Goal: Task Accomplishment & Management: Use online tool/utility

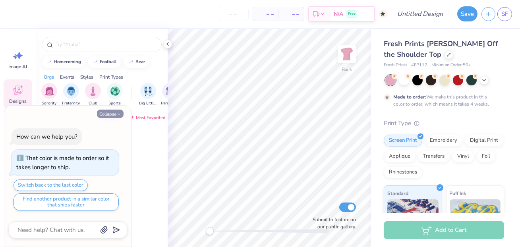
click at [120, 115] on icon "button" at bounding box center [118, 114] width 5 height 5
type textarea "x"
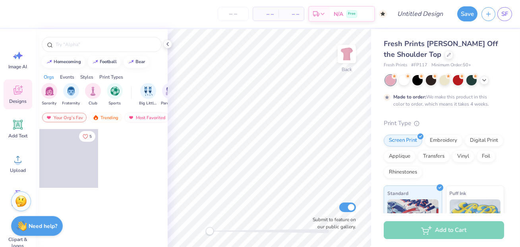
click at [481, 75] on div at bounding box center [444, 80] width 119 height 10
click at [482, 78] on icon at bounding box center [484, 79] width 6 height 6
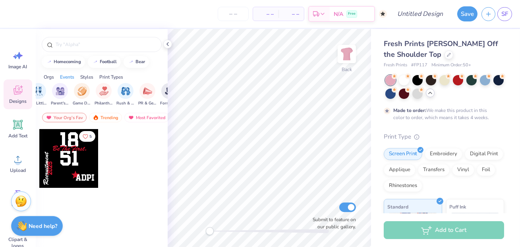
scroll to position [0, 115]
click at [94, 92] on div "filter for Philanthropy" at bounding box center [99, 91] width 16 height 16
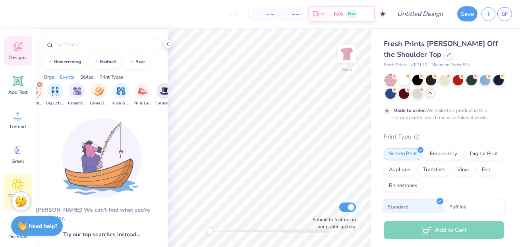
scroll to position [0, 0]
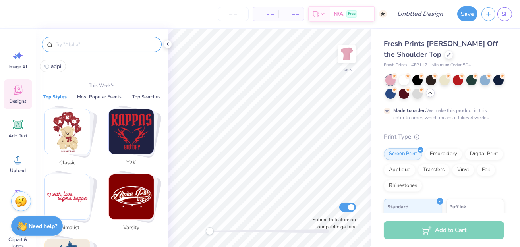
click at [102, 46] on input "text" at bounding box center [106, 44] width 102 height 8
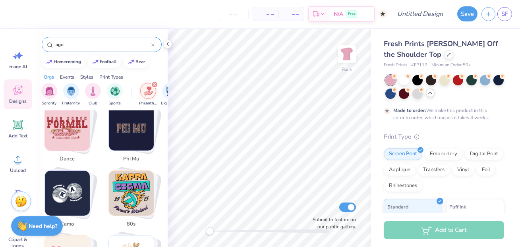
scroll to position [614, 0]
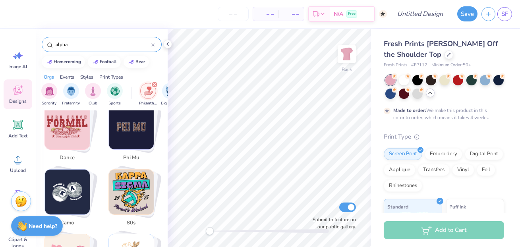
type input "alpha"
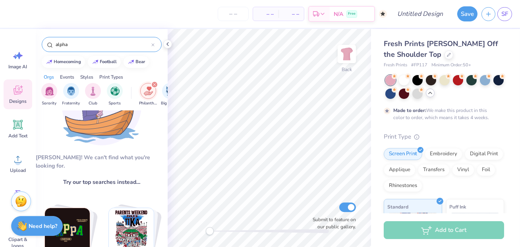
scroll to position [0, 0]
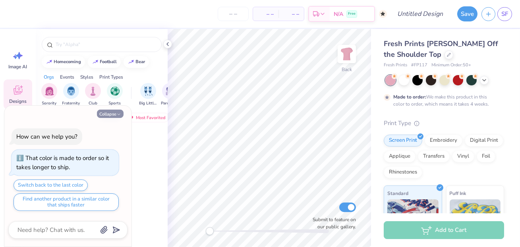
click at [108, 114] on button "Collapse" at bounding box center [110, 114] width 27 height 8
type textarea "x"
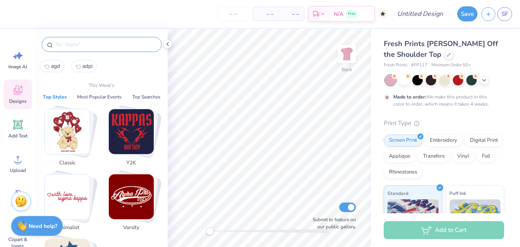
click at [83, 45] on input "text" at bounding box center [106, 44] width 102 height 8
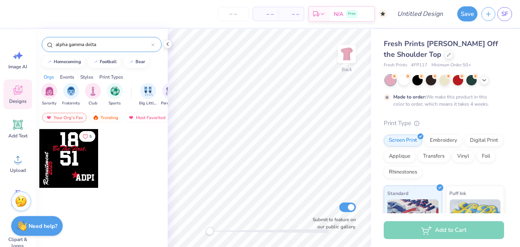
type input "alpha gamma delta"
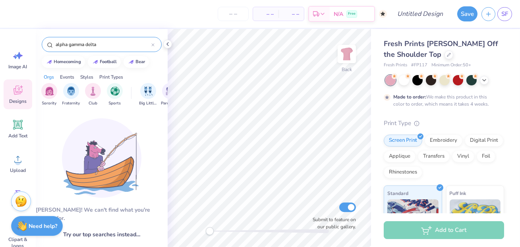
click at [150, 45] on input "alpha gamma delta" at bounding box center [103, 44] width 96 height 8
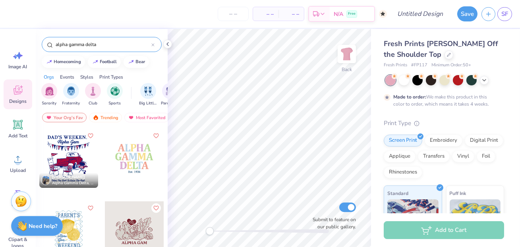
click at [154, 44] on icon at bounding box center [152, 44] width 3 height 3
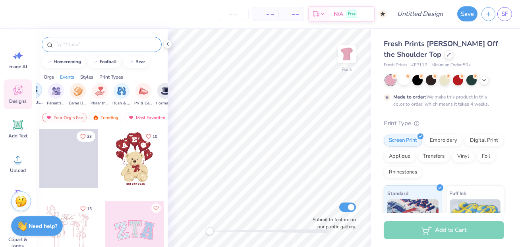
scroll to position [0, 115]
click at [99, 93] on img "filter for Philanthropy" at bounding box center [98, 90] width 9 height 9
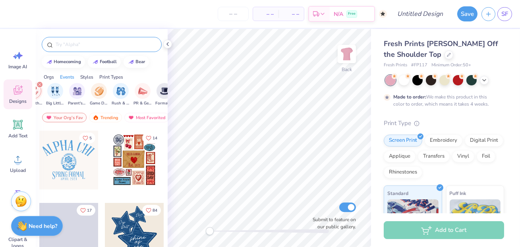
scroll to position [0, 0]
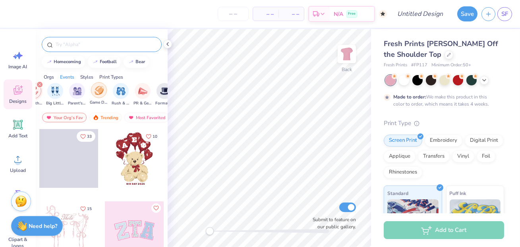
click at [98, 87] on img "filter for Game Day" at bounding box center [98, 90] width 9 height 9
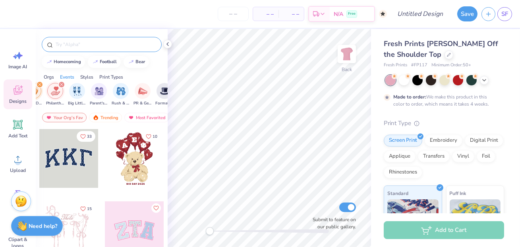
scroll to position [0, 87]
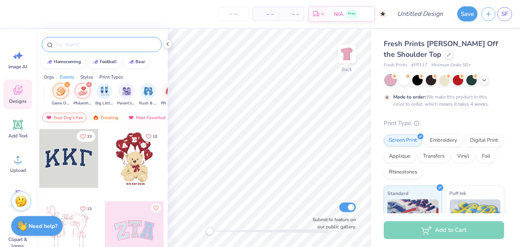
click at [67, 83] on icon "filter for Game Day" at bounding box center [66, 84] width 3 height 3
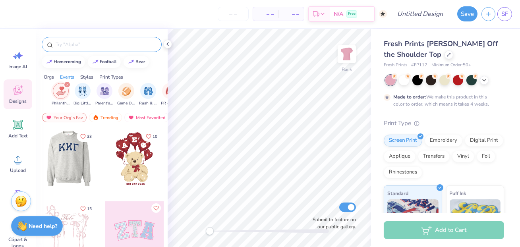
click at [39, 161] on div at bounding box center [10, 158] width 59 height 59
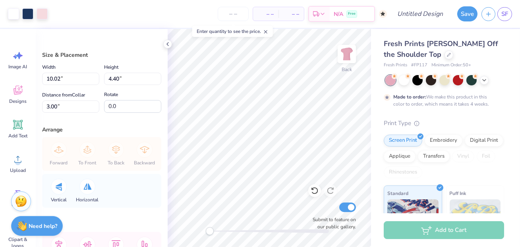
type input "7.66"
type input "3.36"
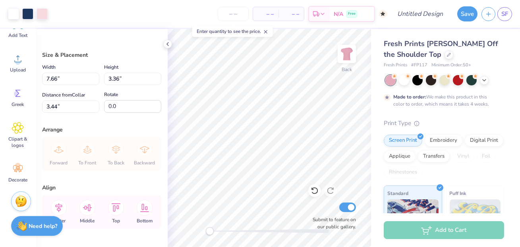
scroll to position [0, 0]
click at [164, 42] on div at bounding box center [167, 44] width 9 height 9
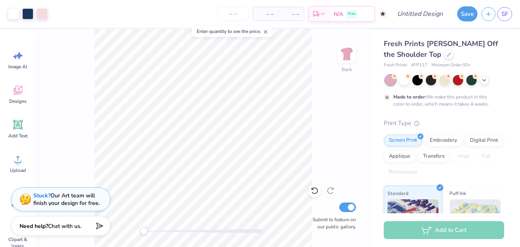
type input "3.45"
click at [21, 99] on span "Designs" at bounding box center [17, 101] width 17 height 6
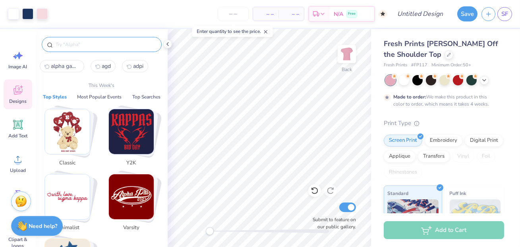
click at [92, 43] on input "text" at bounding box center [106, 44] width 102 height 8
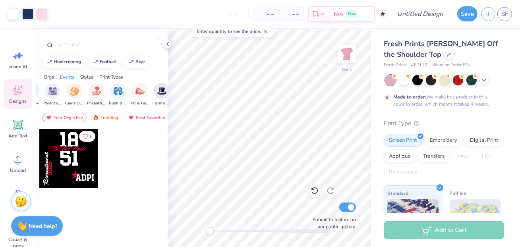
scroll to position [0, 129]
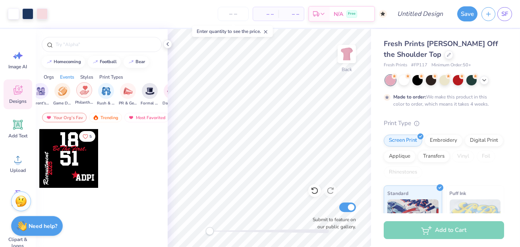
click at [79, 96] on div "filter for Philanthropy" at bounding box center [84, 90] width 16 height 16
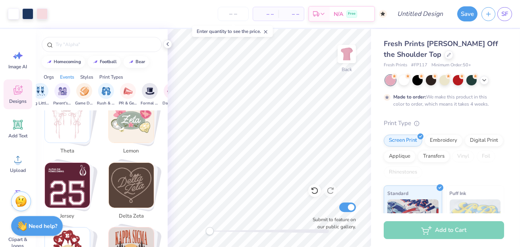
scroll to position [870, 0]
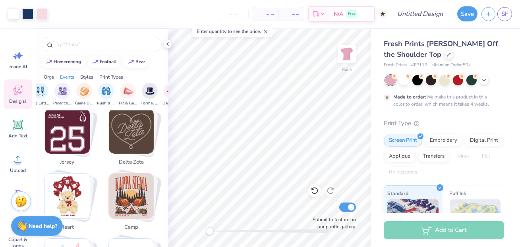
click at [80, 138] on img "Stack Card Button jersey" at bounding box center [67, 131] width 45 height 45
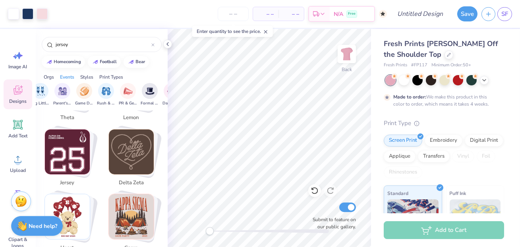
scroll to position [845, 0]
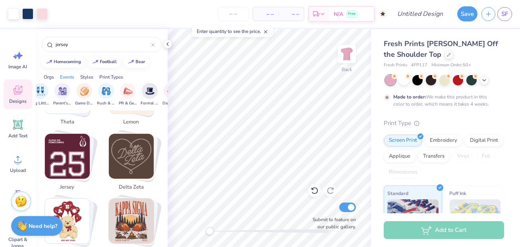
click at [68, 157] on img "Stack Card Button jersey" at bounding box center [67, 156] width 45 height 45
click at [121, 153] on img "Stack Card Button delta zeta" at bounding box center [131, 156] width 45 height 45
click at [71, 145] on img "Stack Card Button jersey" at bounding box center [67, 156] width 45 height 45
type input "jersey"
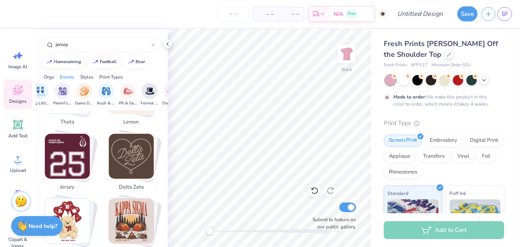
click at [71, 140] on img "Stack Card Button jersey" at bounding box center [67, 156] width 45 height 45
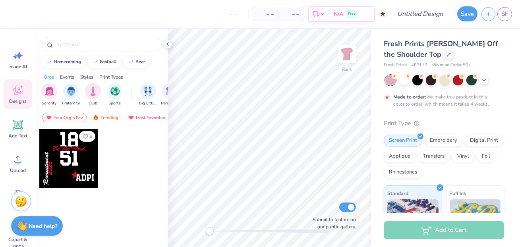
scroll to position [0, 37]
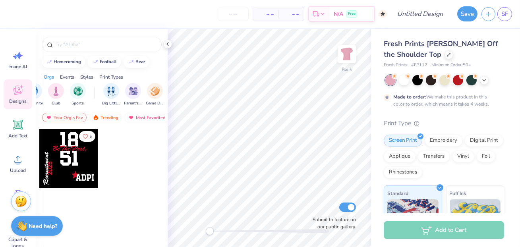
click at [64, 170] on div at bounding box center [68, 158] width 59 height 59
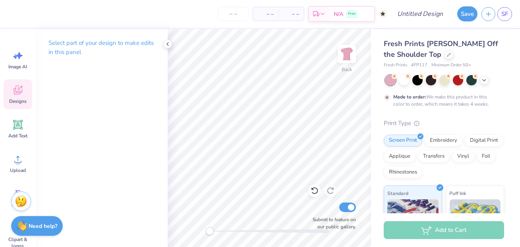
click at [19, 99] on span "Designs" at bounding box center [17, 101] width 17 height 6
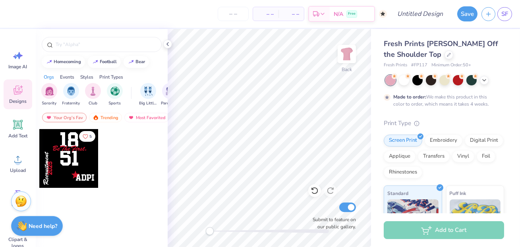
scroll to position [0, 62]
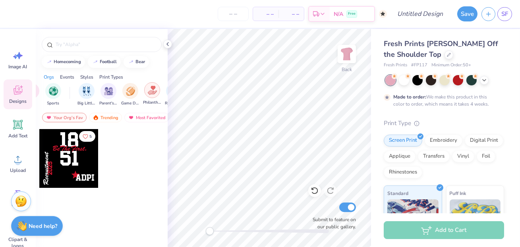
click at [150, 89] on img "filter for Philanthropy" at bounding box center [152, 90] width 9 height 9
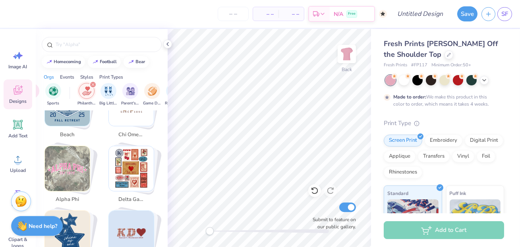
scroll to position [385, 0]
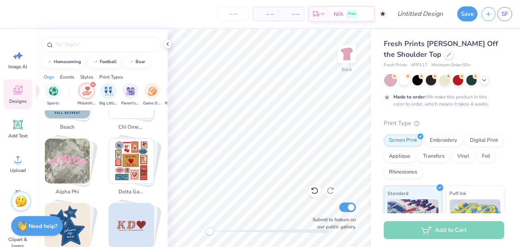
click at [69, 167] on img "Stack Card Button alpha phi" at bounding box center [67, 161] width 45 height 45
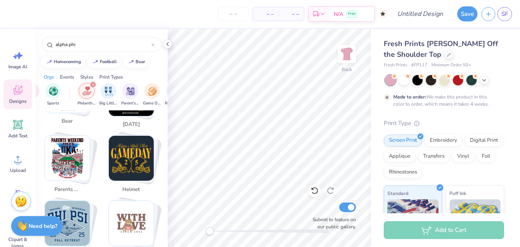
scroll to position [0, 0]
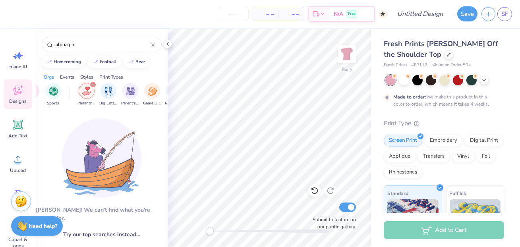
click at [90, 81] on div "Sorority Fraternity Club Sports Philanthropy Big Little Reveal Parent's Weekend…" at bounding box center [102, 96] width 132 height 30
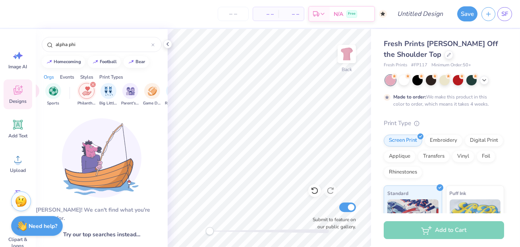
click at [92, 85] on icon "filter for Philanthropy" at bounding box center [93, 84] width 2 height 2
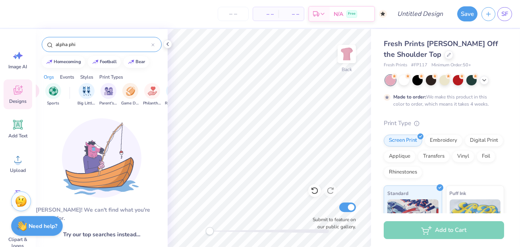
click at [81, 45] on input "alpha phi" at bounding box center [103, 44] width 96 height 8
type input "alpha ph"
click at [232, 21] on div "– – Per Item – – Total Est. Delivery N/A Free" at bounding box center [199, 14] width 375 height 28
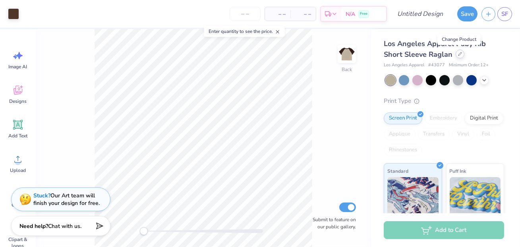
click at [460, 55] on icon at bounding box center [460, 54] width 4 height 4
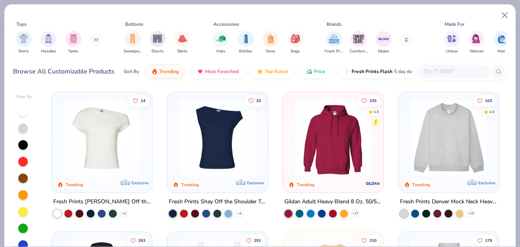
click at [112, 163] on img at bounding box center [102, 138] width 85 height 77
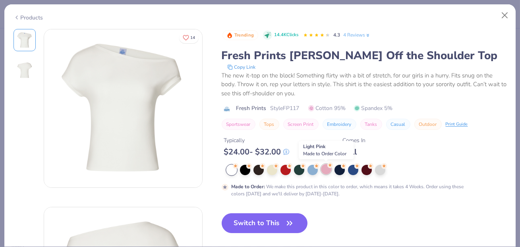
click at [327, 171] on div at bounding box center [326, 169] width 10 height 10
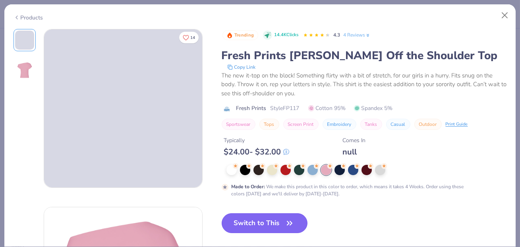
click at [245, 225] on button "Switch to This" at bounding box center [265, 223] width 86 height 20
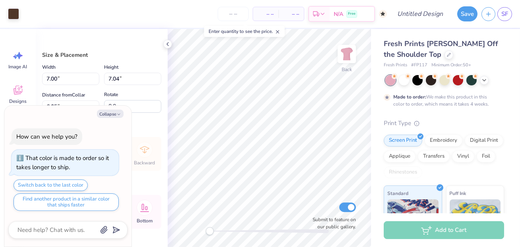
type textarea "x"
type input "9.75"
type input "9.81"
type input "3.28"
type textarea "x"
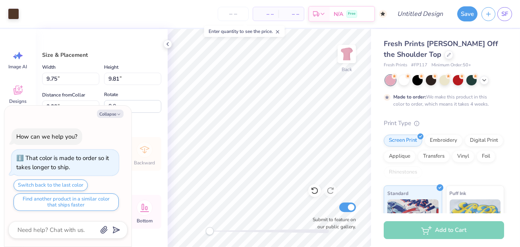
type input "10.38"
type input "10.44"
type input "2.65"
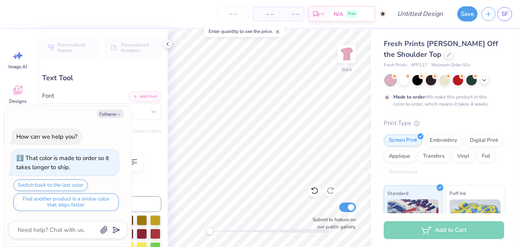
type textarea "x"
type textarea "AP"
type textarea "x"
type textarea "AgP"
type textarea "x"
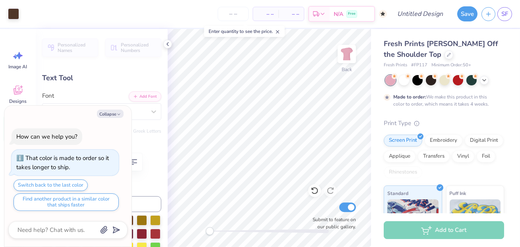
type input "2.57"
type input "0.92"
type input "1.59"
type textarea "x"
type textarea "Ag"
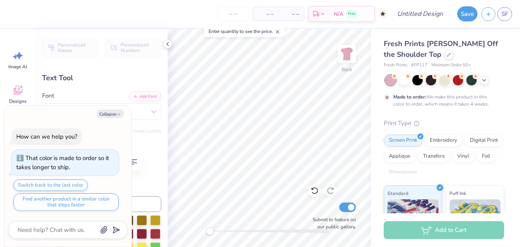
type textarea "x"
type textarea "Ags"
type textarea "x"
type textarea "Ag"
type textarea "x"
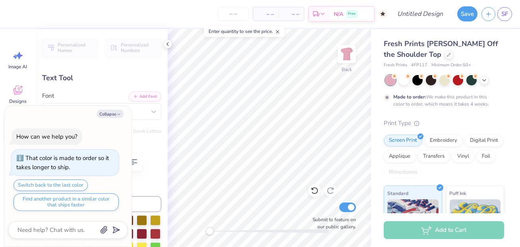
type textarea "Agd"
type textarea "x"
type input "2.68"
type input "0.53"
type input "2.49"
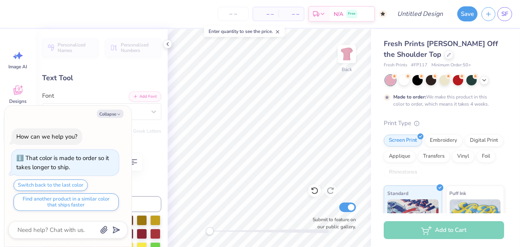
scroll to position [0, 0]
type textarea "x"
type input "3.00"
type textarea "x"
type input "9.98"
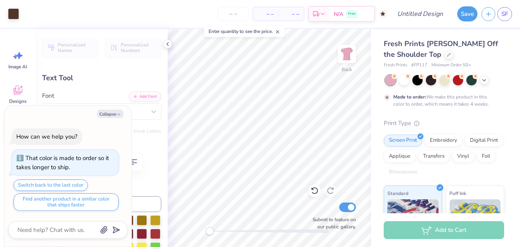
type input "6.73"
type input "4.83"
type textarea "x"
type textarea "0"
type textarea "x"
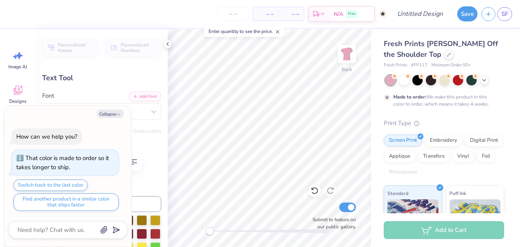
type textarea "05"
type textarea "x"
type textarea "054"
type textarea "x"
type textarea "05"
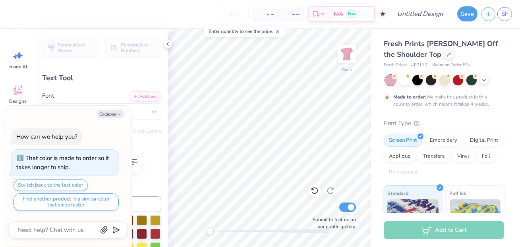
type textarea "x"
type textarea "0"
type textarea "x"
type textarea "04"
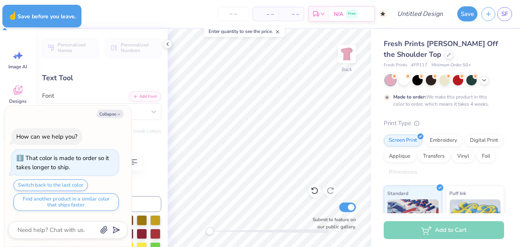
type textarea "x"
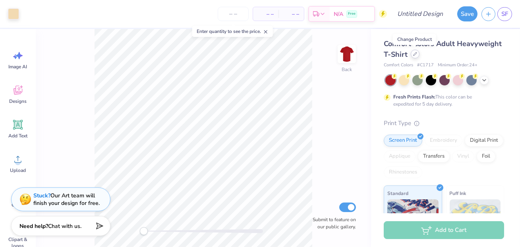
click at [411, 55] on div at bounding box center [414, 54] width 9 height 9
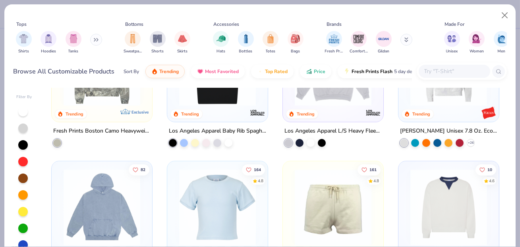
scroll to position [959, 0]
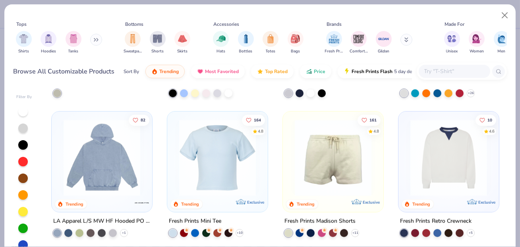
click at [214, 141] on img at bounding box center [217, 157] width 85 height 77
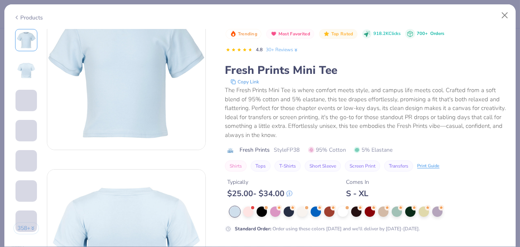
scroll to position [98, 0]
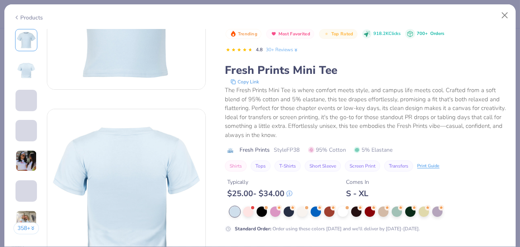
click at [19, 156] on img at bounding box center [25, 160] width 21 height 21
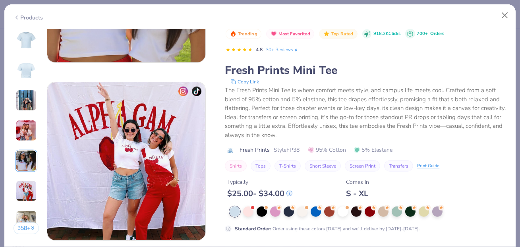
scroll to position [837, 0]
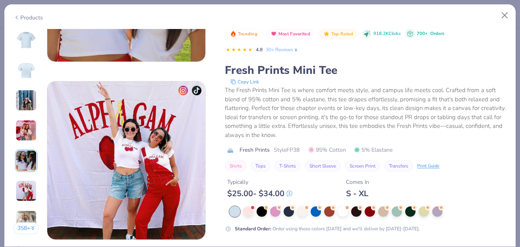
click at [27, 15] on div "Products" at bounding box center [28, 17] width 30 height 8
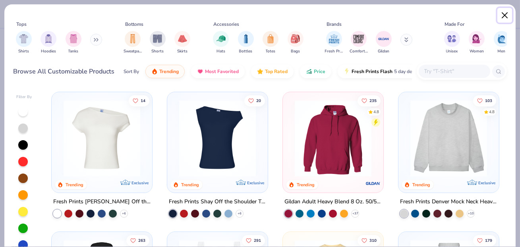
click at [504, 13] on button "Close" at bounding box center [504, 15] width 15 height 15
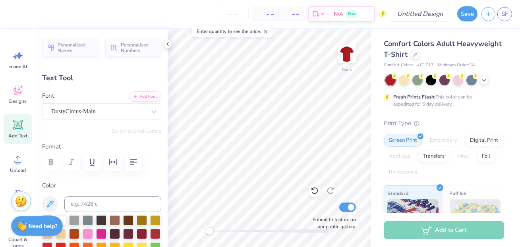
type input "5.27"
type input "2.91"
type input "9.64"
type input "8.99"
type input "1.00"
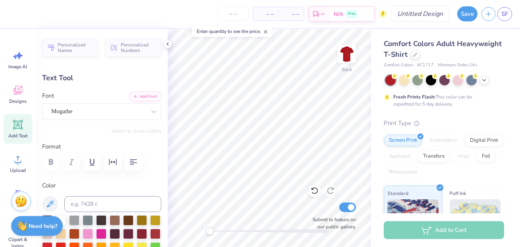
type input "12.78"
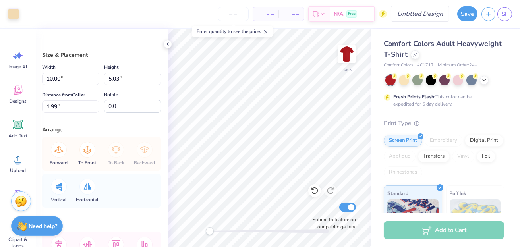
type input "4.61"
type input "2.32"
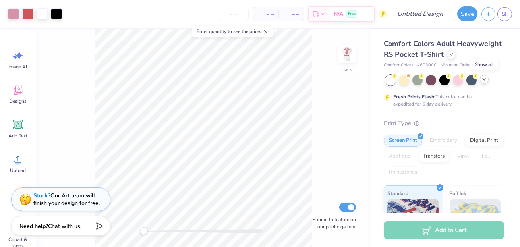
click at [485, 79] on icon at bounding box center [484, 79] width 6 height 6
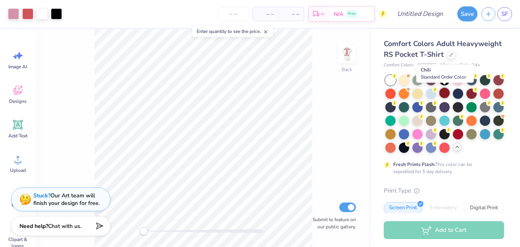
click at [443, 96] on div at bounding box center [444, 93] width 10 height 10
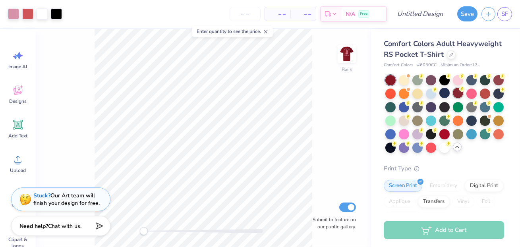
click at [457, 94] on div at bounding box center [458, 93] width 10 height 10
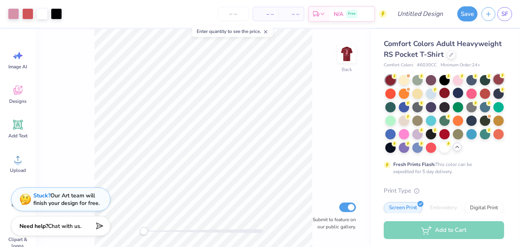
click at [500, 79] on div at bounding box center [498, 79] width 10 height 10
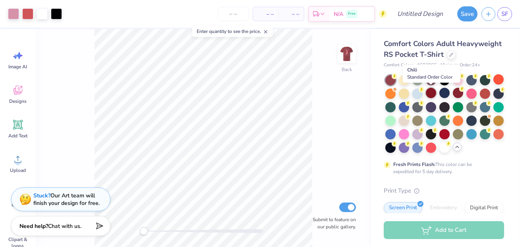
click at [428, 94] on div at bounding box center [431, 93] width 10 height 10
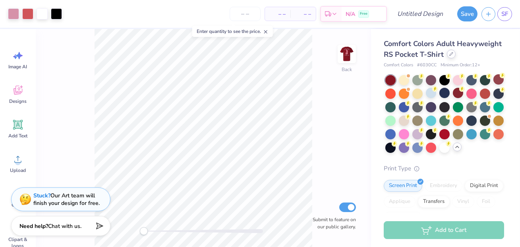
click at [447, 53] on div at bounding box center [451, 54] width 9 height 9
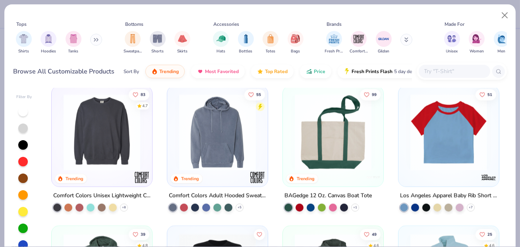
scroll to position [1965, 0]
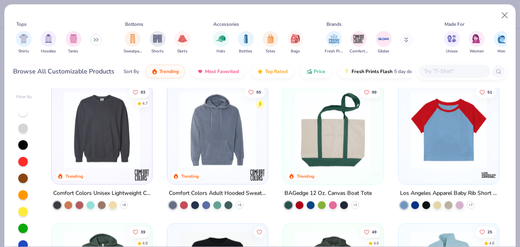
click at [93, 35] on button at bounding box center [96, 40] width 12 height 12
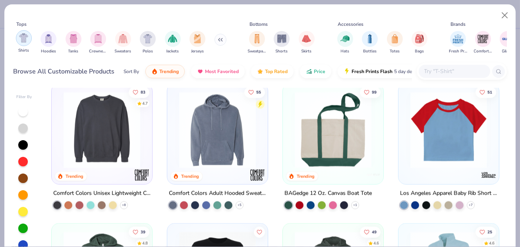
click at [30, 38] on div "filter for Shirts" at bounding box center [24, 38] width 16 height 16
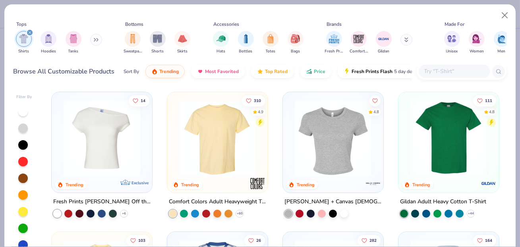
click at [92, 37] on div "Shirts Hoodies Tanks" at bounding box center [58, 42] width 91 height 29
click at [98, 42] on icon at bounding box center [96, 40] width 5 height 4
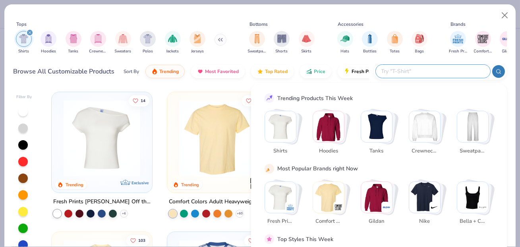
click at [445, 70] on input "text" at bounding box center [432, 71] width 104 height 9
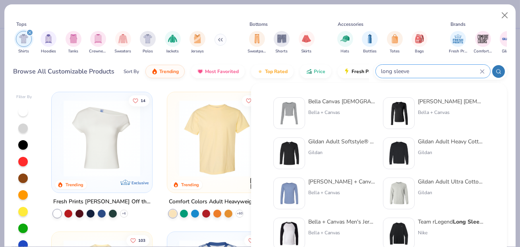
type input "long sleeve"
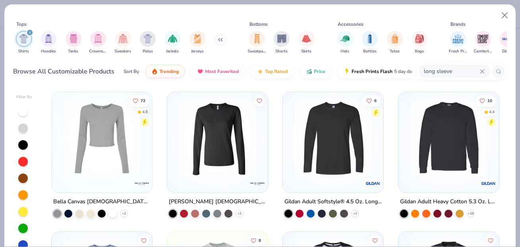
click at [311, 181] on div at bounding box center [333, 140] width 92 height 89
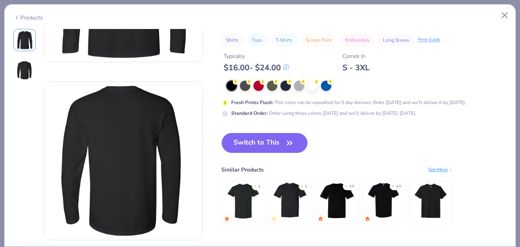
scroll to position [91, 0]
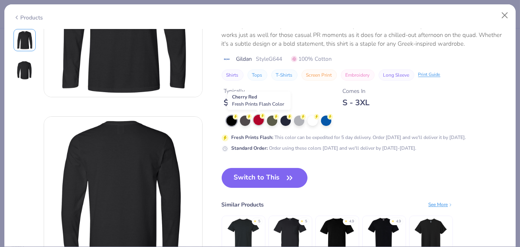
click at [257, 121] on div at bounding box center [258, 120] width 10 height 10
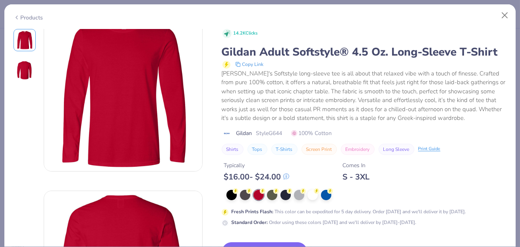
scroll to position [13, 0]
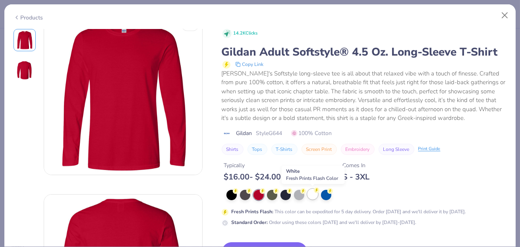
click at [314, 198] on div at bounding box center [312, 194] width 10 height 10
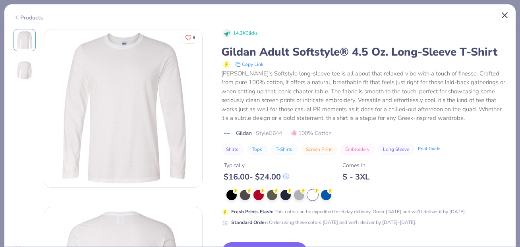
click at [503, 16] on button "Close" at bounding box center [504, 15] width 15 height 15
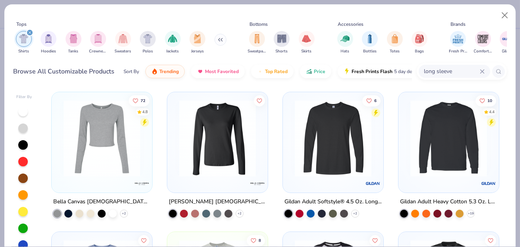
click at [129, 150] on img at bounding box center [102, 138] width 85 height 77
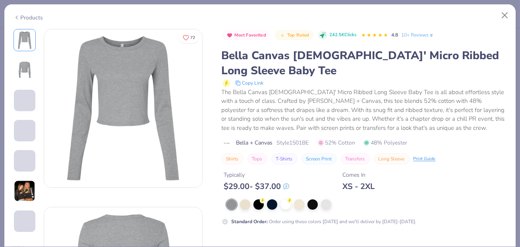
click at [25, 186] on img at bounding box center [24, 190] width 21 height 21
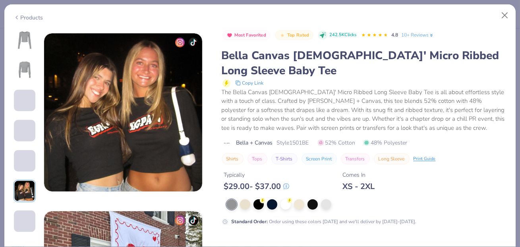
scroll to position [889, 0]
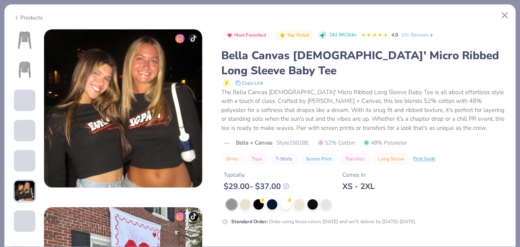
click at [33, 107] on span at bounding box center [24, 100] width 21 height 21
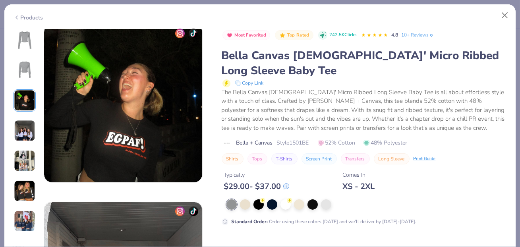
scroll to position [356, 0]
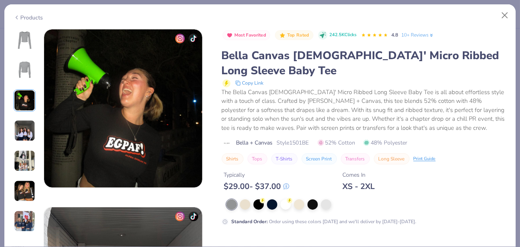
click at [30, 132] on img at bounding box center [24, 130] width 21 height 21
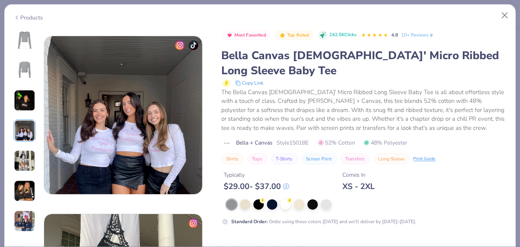
scroll to position [534, 0]
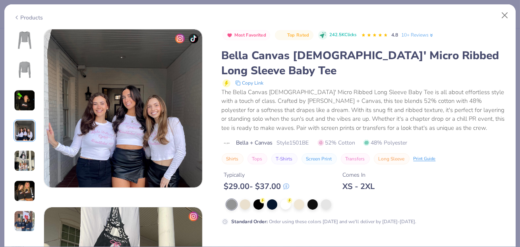
click at [25, 155] on img at bounding box center [24, 160] width 21 height 21
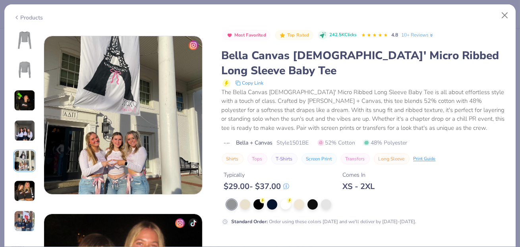
scroll to position [711, 0]
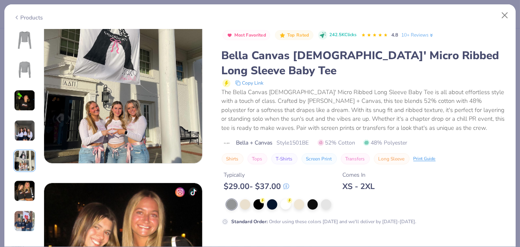
click at [25, 212] on img at bounding box center [24, 220] width 21 height 21
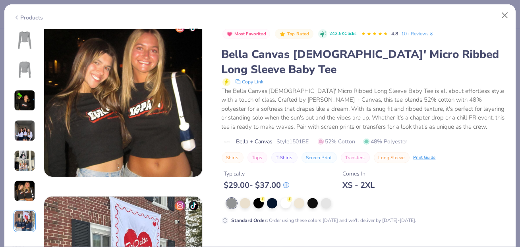
scroll to position [821, 0]
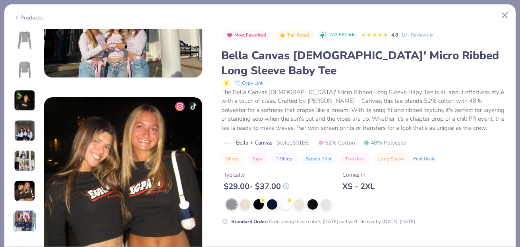
click at [39, 16] on div "Products" at bounding box center [28, 17] width 30 height 8
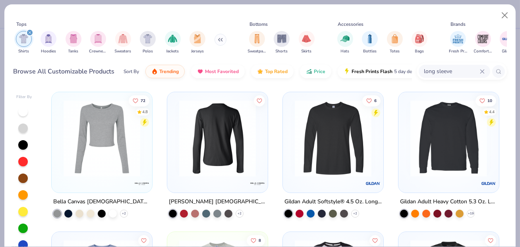
click at [254, 170] on div at bounding box center [218, 138] width 254 height 77
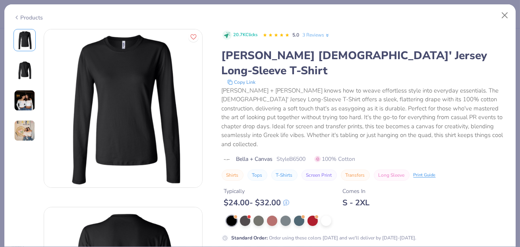
click at [29, 95] on img at bounding box center [24, 100] width 21 height 21
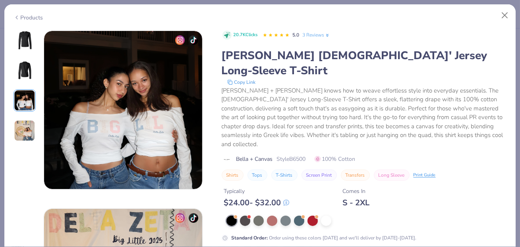
scroll to position [356, 0]
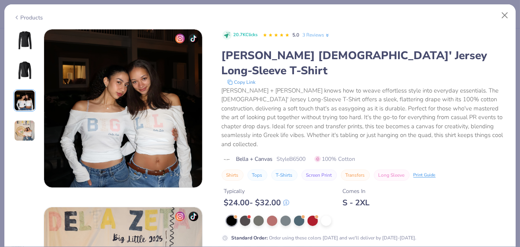
click at [23, 122] on img at bounding box center [24, 130] width 21 height 21
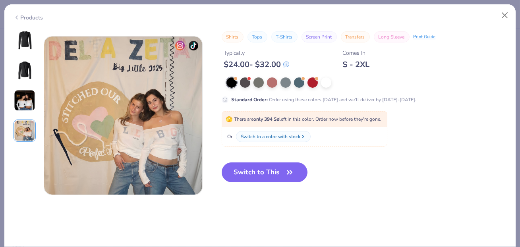
scroll to position [534, 0]
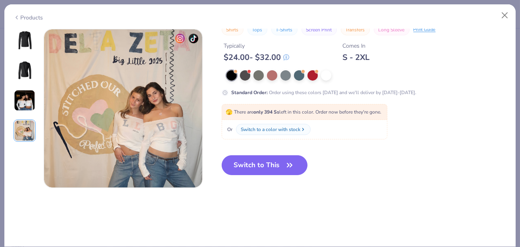
click at [25, 44] on img at bounding box center [24, 40] width 19 height 19
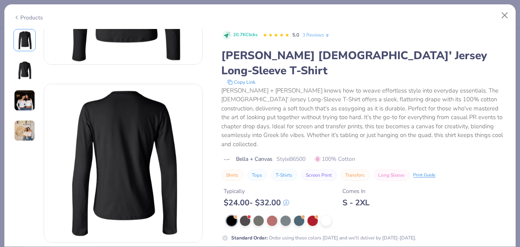
scroll to position [0, 0]
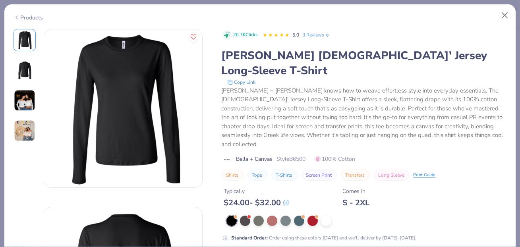
click at [25, 68] on img at bounding box center [24, 70] width 19 height 19
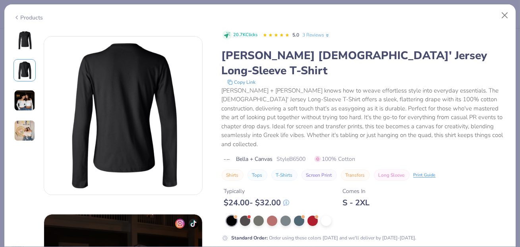
scroll to position [178, 0]
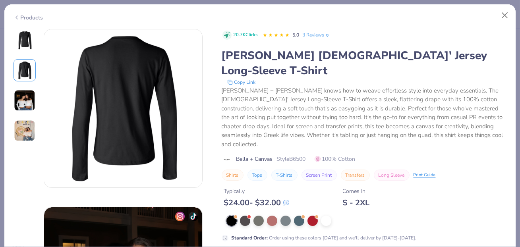
click at [23, 106] on img at bounding box center [24, 100] width 21 height 21
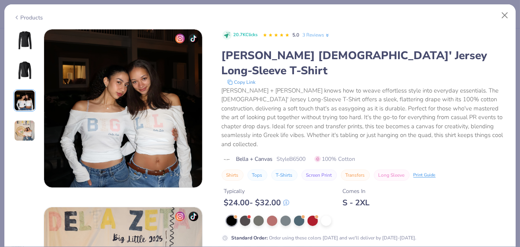
click at [25, 123] on img at bounding box center [24, 130] width 21 height 21
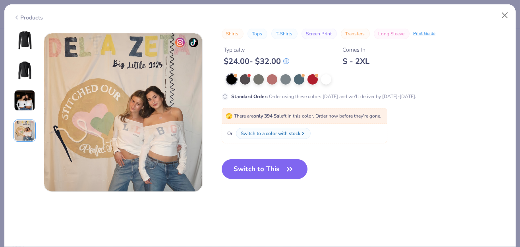
scroll to position [534, 0]
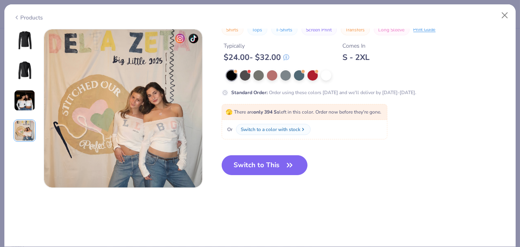
click at [22, 14] on div "Products" at bounding box center [28, 17] width 30 height 8
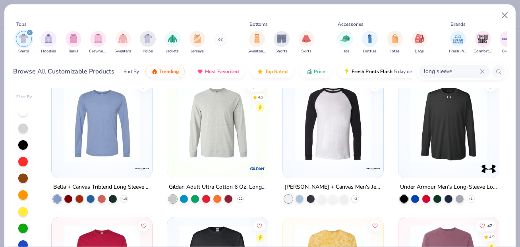
scroll to position [155, 0]
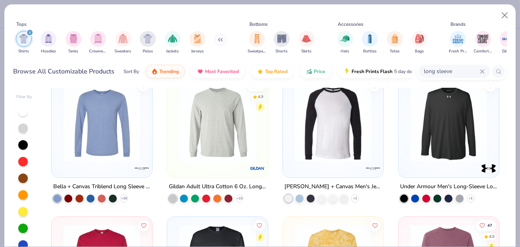
click at [107, 146] on img at bounding box center [102, 123] width 85 height 77
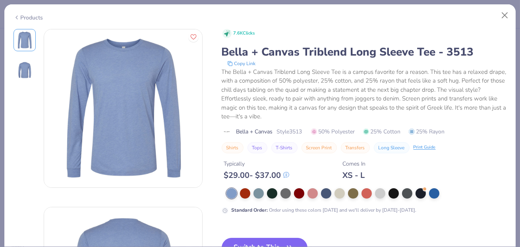
click at [25, 72] on img at bounding box center [24, 70] width 19 height 19
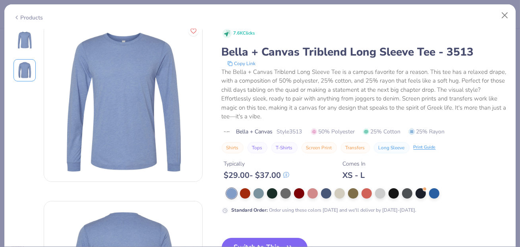
scroll to position [1, 0]
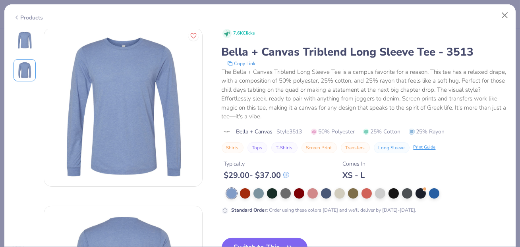
click at [38, 16] on div "Products" at bounding box center [28, 17] width 30 height 8
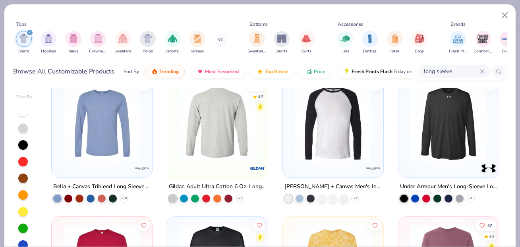
click at [175, 148] on img at bounding box center [133, 123] width 85 height 77
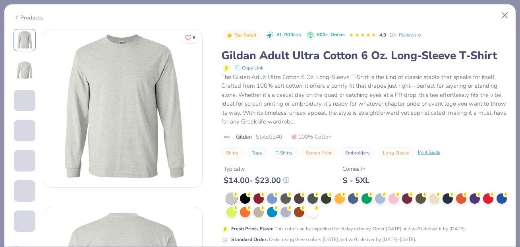
click at [25, 71] on img at bounding box center [24, 70] width 19 height 19
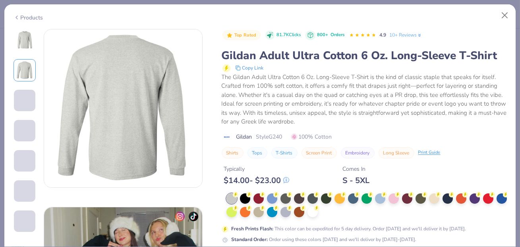
click at [19, 102] on span at bounding box center [24, 100] width 21 height 21
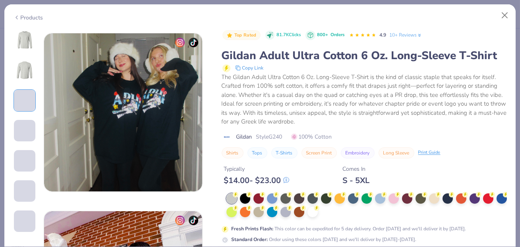
scroll to position [356, 0]
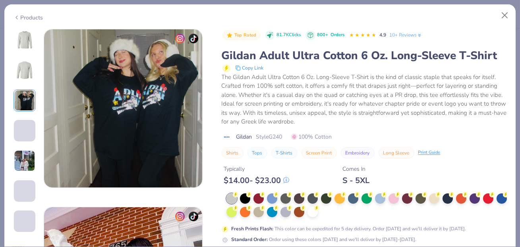
click at [24, 129] on span at bounding box center [24, 130] width 21 height 21
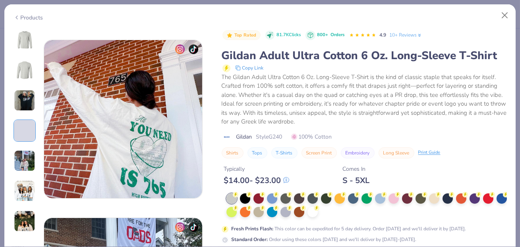
scroll to position [534, 0]
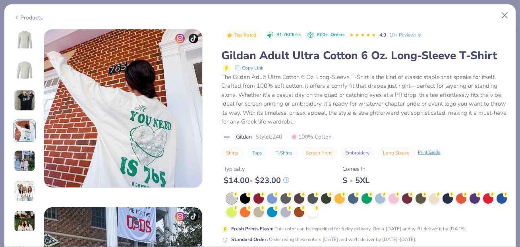
click at [23, 162] on img at bounding box center [24, 160] width 21 height 21
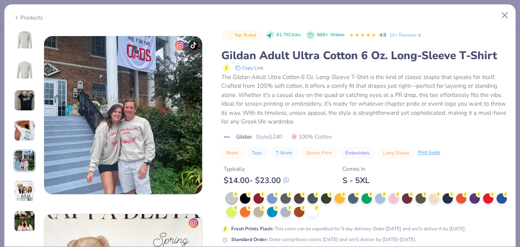
scroll to position [711, 0]
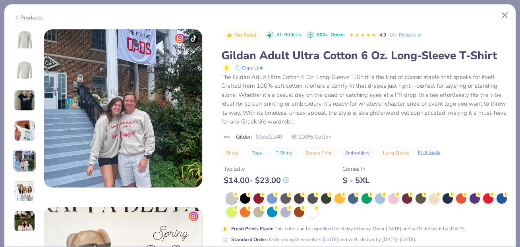
click at [25, 187] on img at bounding box center [24, 190] width 21 height 21
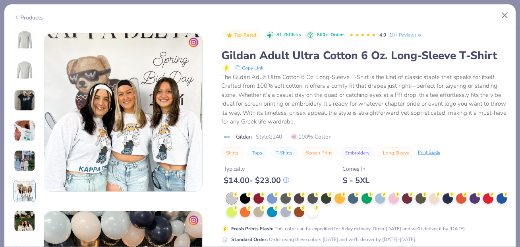
scroll to position [889, 0]
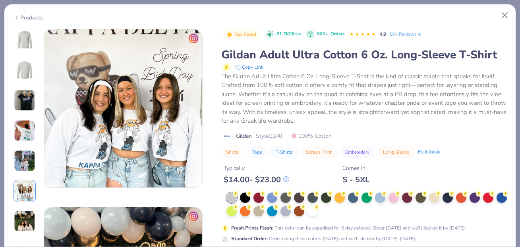
click at [24, 218] on img at bounding box center [24, 220] width 21 height 21
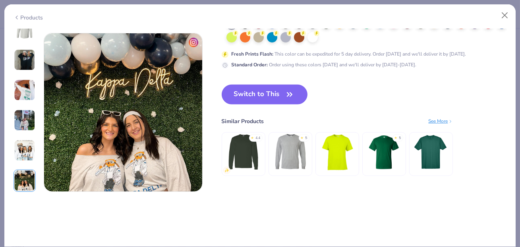
scroll to position [1067, 0]
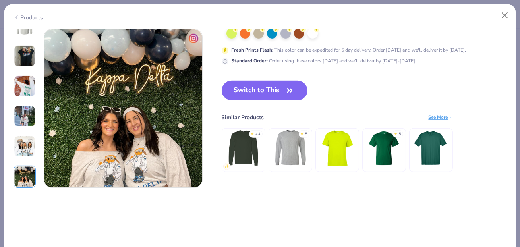
click at [25, 15] on div "Products" at bounding box center [28, 17] width 30 height 8
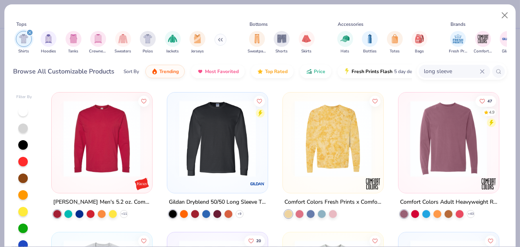
scroll to position [279, 0]
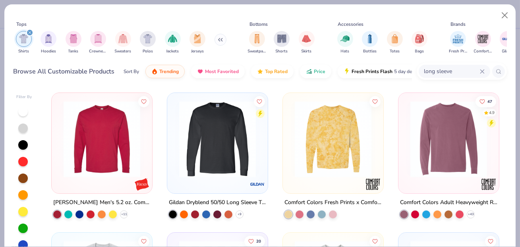
click at [123, 141] on img at bounding box center [102, 139] width 85 height 77
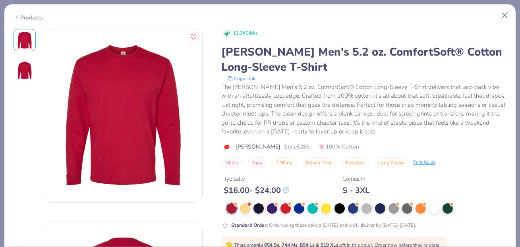
click at [29, 15] on div "Products" at bounding box center [28, 17] width 30 height 8
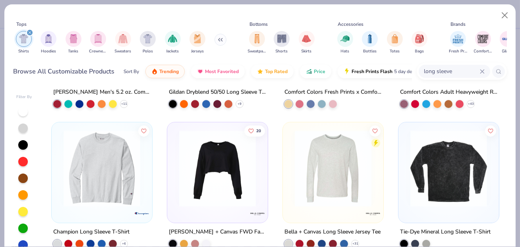
scroll to position [413, 0]
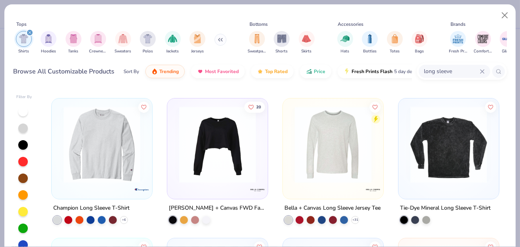
click at [192, 159] on img at bounding box center [217, 144] width 85 height 77
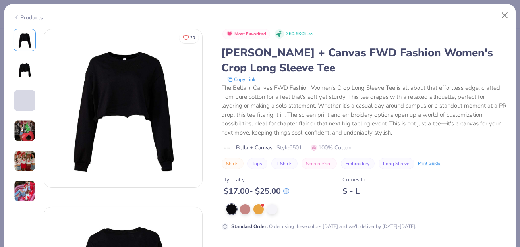
click at [15, 111] on img at bounding box center [14, 121] width 1 height 21
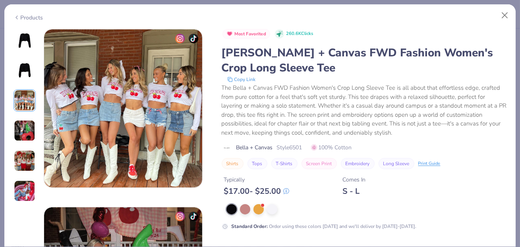
click at [24, 160] on img at bounding box center [24, 160] width 21 height 21
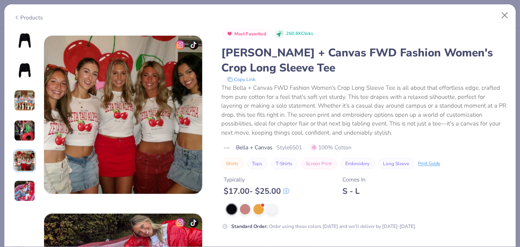
scroll to position [711, 0]
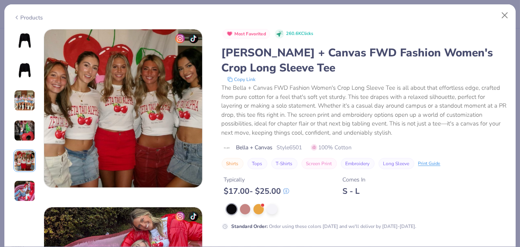
click at [24, 13] on div "Products" at bounding box center [28, 17] width 30 height 8
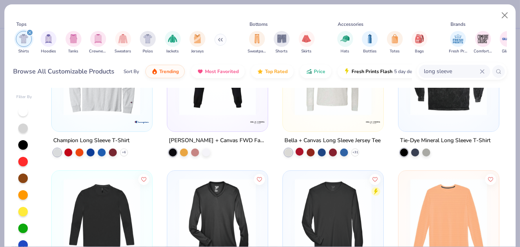
scroll to position [480, 0]
click at [315, 129] on div at bounding box center [333, 81] width 100 height 100
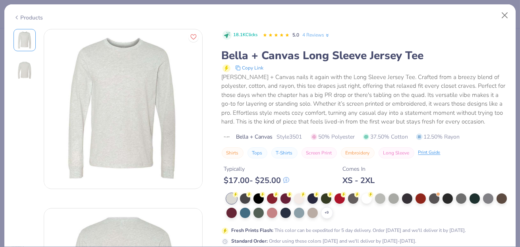
click at [27, 18] on div "Products" at bounding box center [28, 17] width 30 height 8
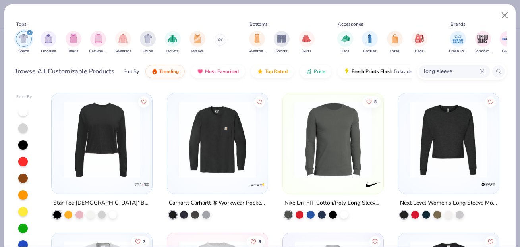
scroll to position [690, 0]
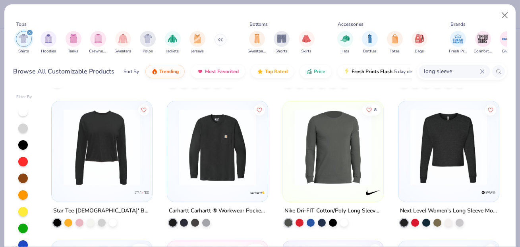
click at [131, 159] on img at bounding box center [102, 147] width 85 height 77
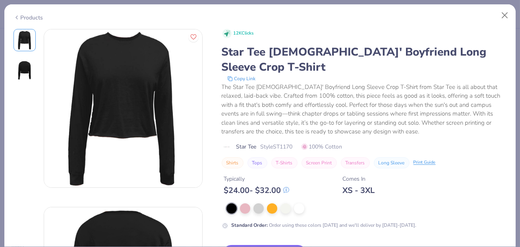
click at [30, 71] on img at bounding box center [24, 70] width 19 height 19
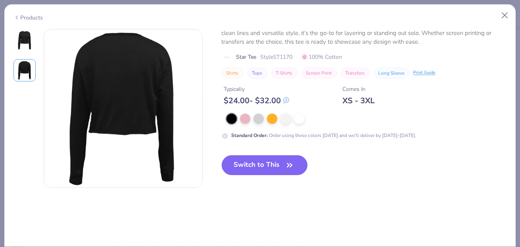
click at [26, 44] on img at bounding box center [24, 40] width 19 height 19
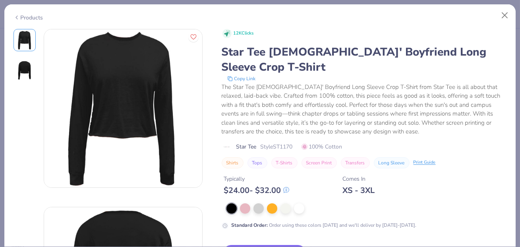
click at [25, 21] on div "Products" at bounding box center [259, 14] width 511 height 21
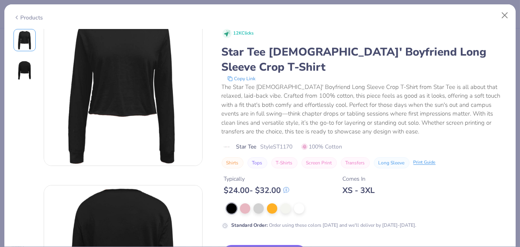
click at [39, 17] on div "Products" at bounding box center [28, 17] width 30 height 8
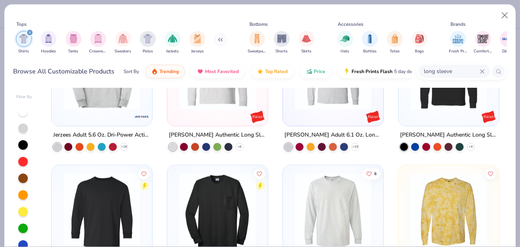
scroll to position [905, 0]
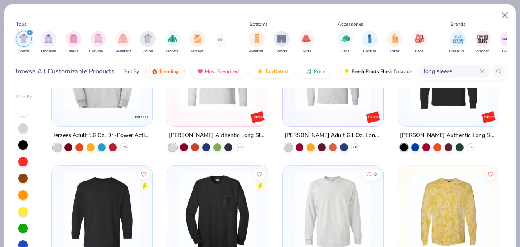
click at [206, 119] on div "5" at bounding box center [217, 76] width 100 height 100
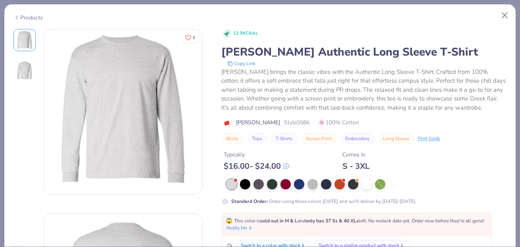
click at [32, 17] on div "Products" at bounding box center [28, 17] width 30 height 8
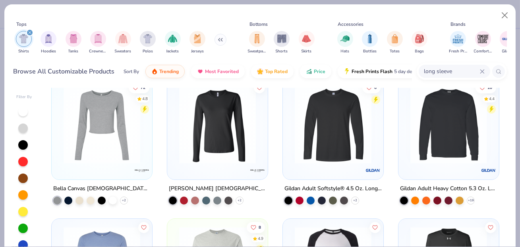
scroll to position [10, 0]
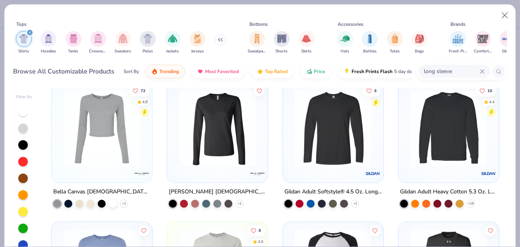
click at [430, 164] on img at bounding box center [448, 128] width 85 height 77
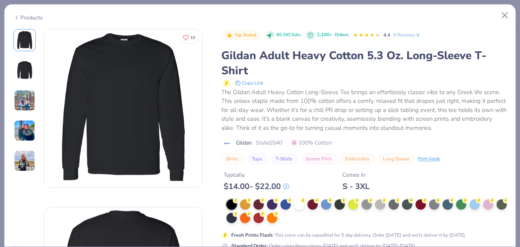
click at [21, 162] on img at bounding box center [24, 160] width 21 height 21
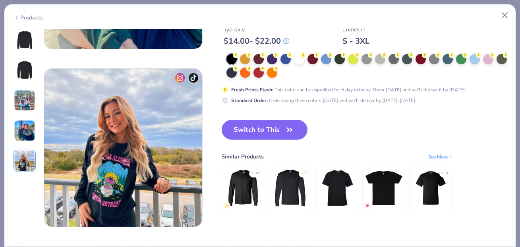
scroll to position [711, 0]
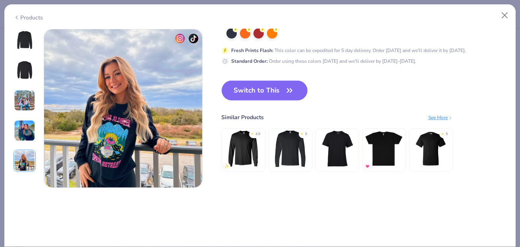
click at [18, 129] on img at bounding box center [24, 130] width 21 height 21
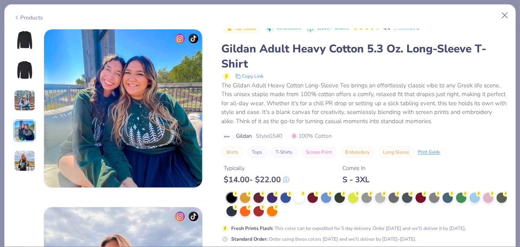
click at [24, 107] on img at bounding box center [24, 100] width 21 height 21
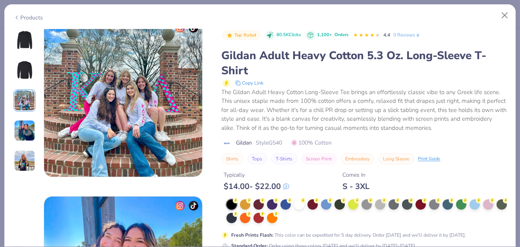
scroll to position [356, 0]
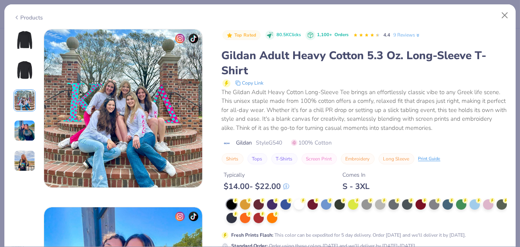
click at [27, 13] on div "Products" at bounding box center [28, 17] width 30 height 8
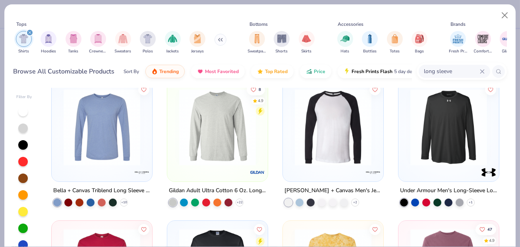
scroll to position [151, 0]
click at [223, 146] on img at bounding box center [217, 127] width 85 height 77
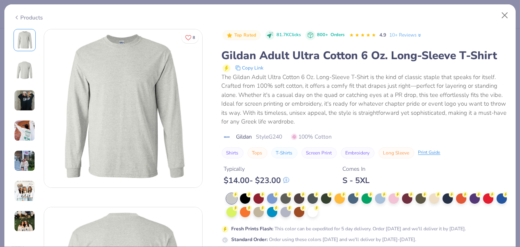
scroll to position [31, 0]
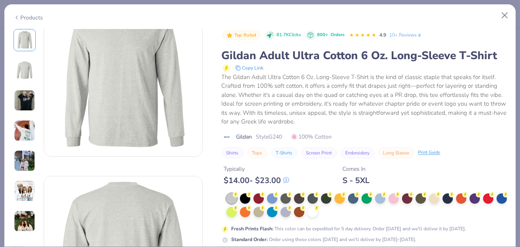
click at [25, 218] on img at bounding box center [24, 220] width 21 height 21
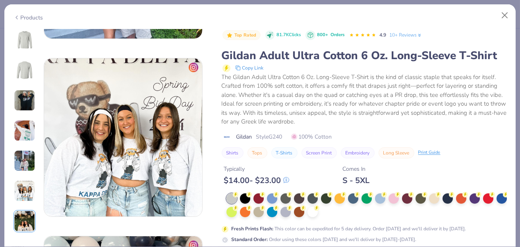
scroll to position [1067, 0]
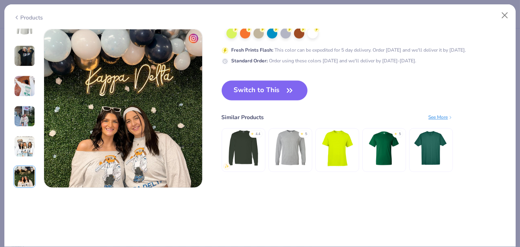
click at [29, 145] on img at bounding box center [24, 146] width 21 height 21
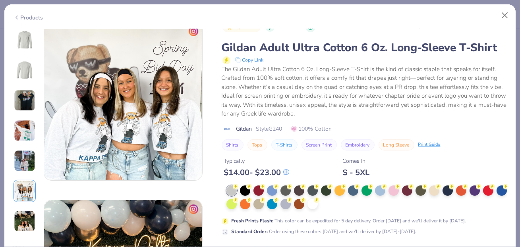
scroll to position [889, 0]
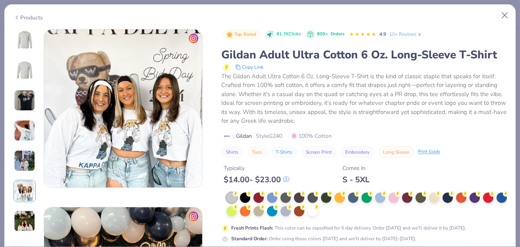
click at [21, 162] on img at bounding box center [24, 160] width 21 height 21
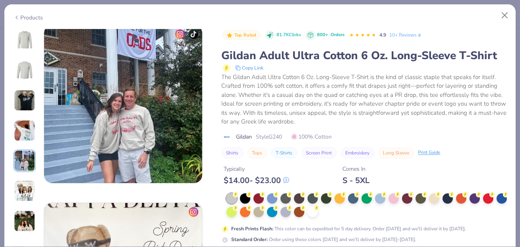
scroll to position [711, 0]
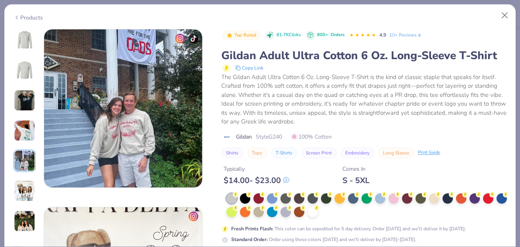
click at [27, 132] on img at bounding box center [24, 130] width 21 height 21
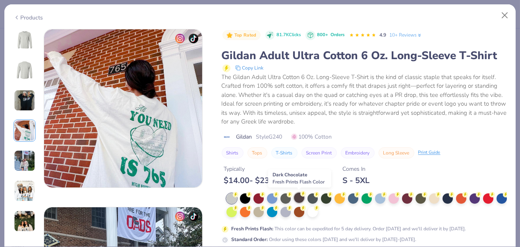
scroll to position [601, 0]
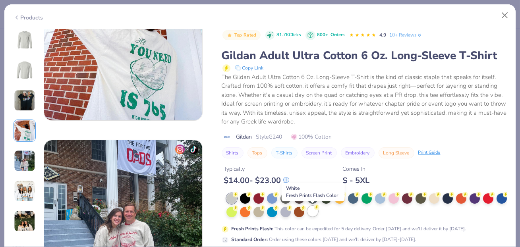
click at [312, 214] on div at bounding box center [312, 211] width 10 height 10
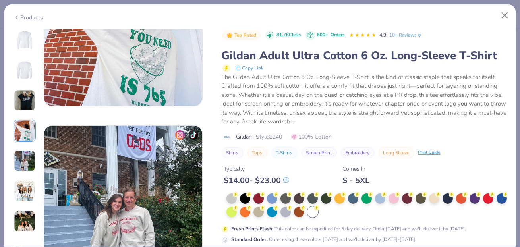
scroll to position [623, 0]
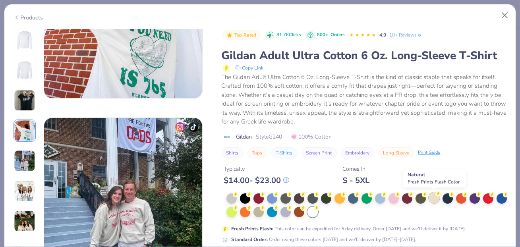
click at [429, 196] on div at bounding box center [434, 198] width 10 height 10
click at [29, 36] on img at bounding box center [24, 40] width 19 height 19
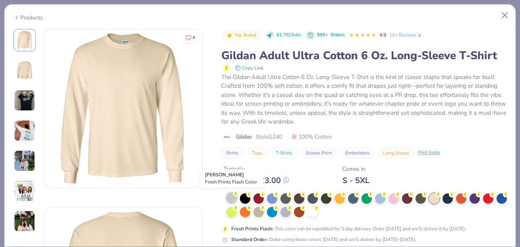
click at [228, 198] on div at bounding box center [231, 198] width 10 height 10
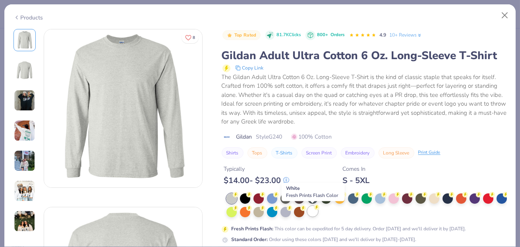
click at [312, 210] on div at bounding box center [312, 211] width 10 height 10
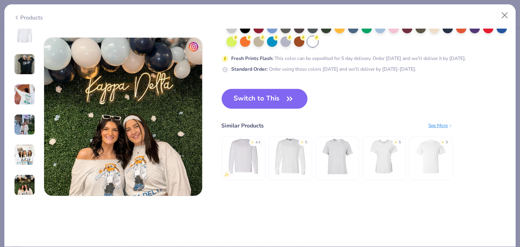
scroll to position [1050, 0]
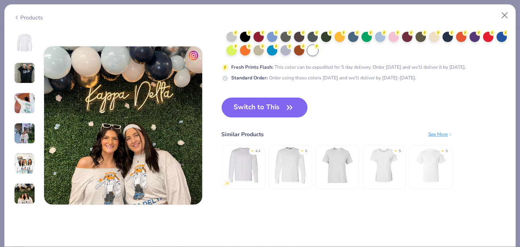
click at [266, 104] on button "Switch to This" at bounding box center [265, 108] width 86 height 20
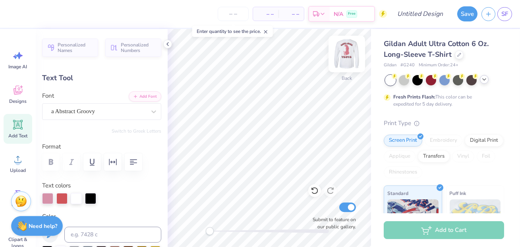
click at [344, 53] on img at bounding box center [347, 54] width 32 height 32
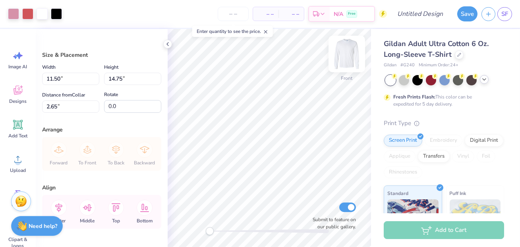
click at [351, 48] on img at bounding box center [347, 54] width 32 height 32
type input "5.38"
type input "6.90"
type input "7.25"
type input "9.29"
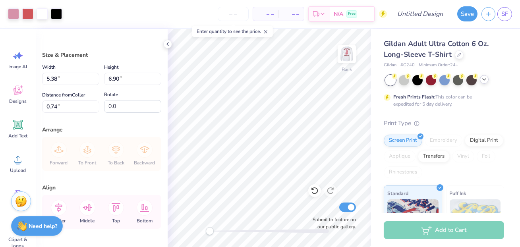
type input "2.91"
click at [58, 15] on div at bounding box center [56, 13] width 11 height 11
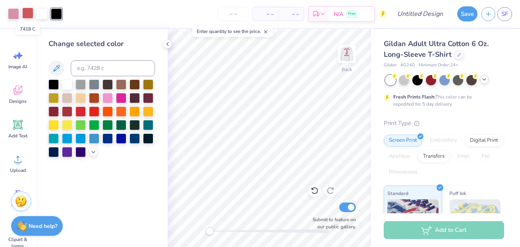
click at [26, 11] on div at bounding box center [27, 13] width 11 height 11
click at [16, 12] on div at bounding box center [13, 13] width 11 height 11
click at [64, 108] on div at bounding box center [67, 111] width 10 height 10
click at [27, 11] on div at bounding box center [27, 13] width 11 height 11
click at [55, 80] on div at bounding box center [53, 84] width 10 height 10
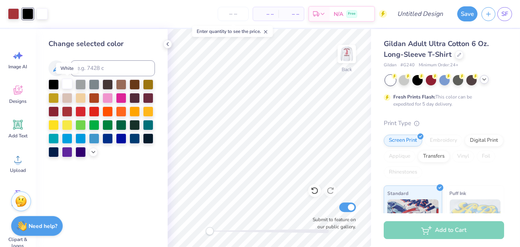
click at [67, 83] on div at bounding box center [67, 84] width 10 height 10
click at [51, 86] on div at bounding box center [53, 84] width 10 height 10
click at [13, 14] on div at bounding box center [13, 13] width 11 height 11
click at [48, 14] on div "– – Per Item – – Total Est. Delivery N/A Free" at bounding box center [211, 14] width 349 height 28
click at [66, 86] on div at bounding box center [67, 84] width 10 height 10
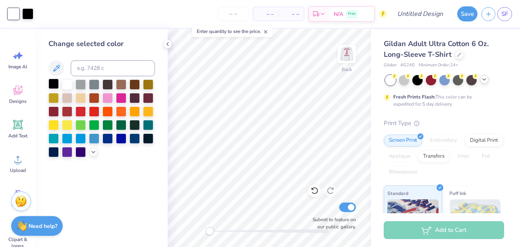
click at [58, 85] on div at bounding box center [53, 84] width 10 height 10
click at [79, 110] on div at bounding box center [80, 111] width 10 height 10
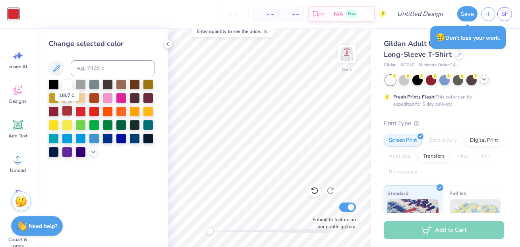
click at [67, 108] on div at bounding box center [67, 111] width 10 height 10
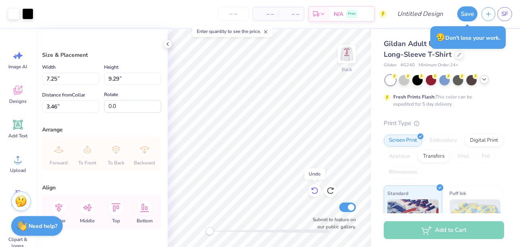
click at [312, 193] on icon at bounding box center [314, 191] width 8 height 8
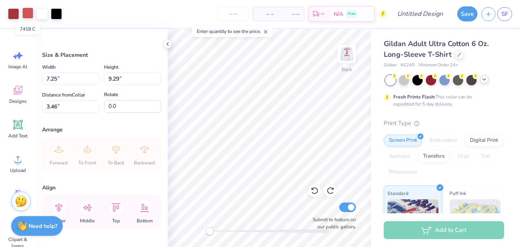
click at [30, 13] on div at bounding box center [27, 13] width 11 height 11
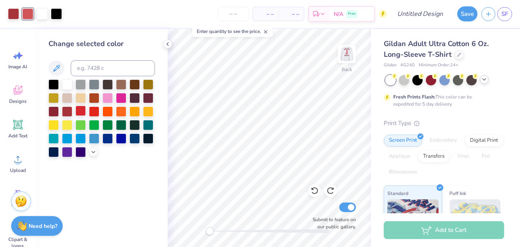
click at [84, 110] on div at bounding box center [80, 111] width 10 height 10
click at [97, 113] on div at bounding box center [94, 111] width 10 height 10
click at [53, 109] on div at bounding box center [53, 111] width 10 height 10
click at [68, 110] on div at bounding box center [67, 111] width 10 height 10
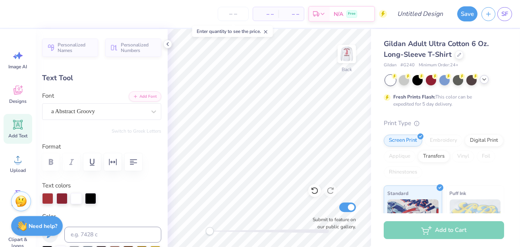
type textarea "Alpha Gam"
type input "5.89"
type input "1.00"
type input "11.75"
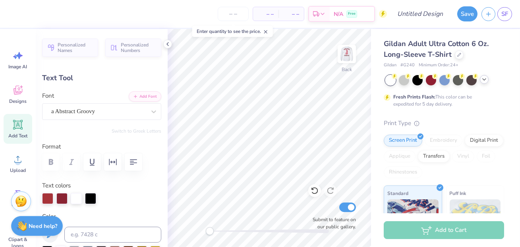
scroll to position [0, 0]
type textarea "T"
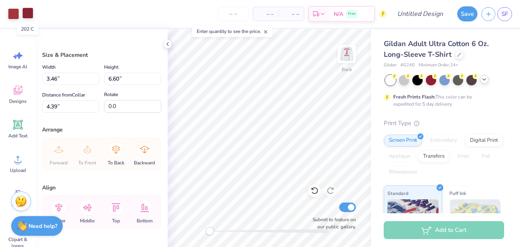
click at [29, 11] on div at bounding box center [27, 13] width 11 height 11
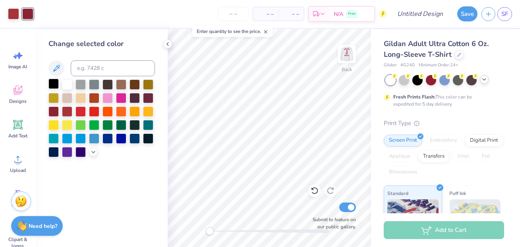
click at [56, 80] on div at bounding box center [53, 84] width 10 height 10
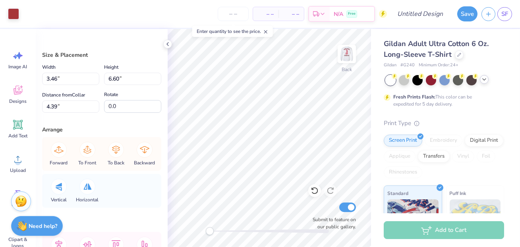
type input "2.60"
type input "4.96"
type input "3.45"
type input "6.59"
type input "4.40"
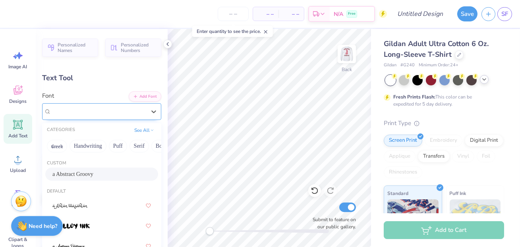
click at [110, 112] on div "a Abstract Groovy" at bounding box center [98, 111] width 96 height 12
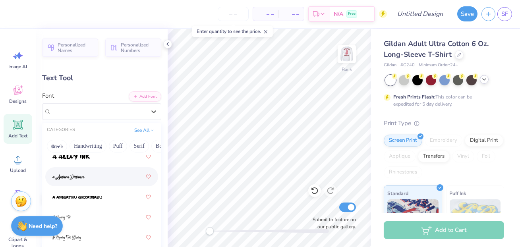
scroll to position [70, 0]
click at [106, 183] on div at bounding box center [101, 176] width 98 height 14
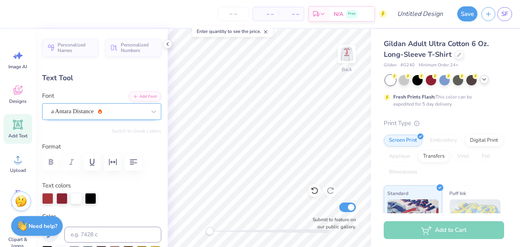
click at [112, 110] on div "a Antara Distance" at bounding box center [98, 111] width 96 height 12
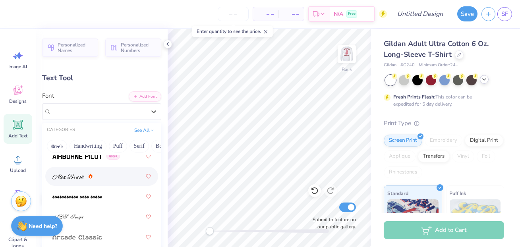
scroll to position [293, 0]
click at [105, 181] on div at bounding box center [101, 176] width 98 height 14
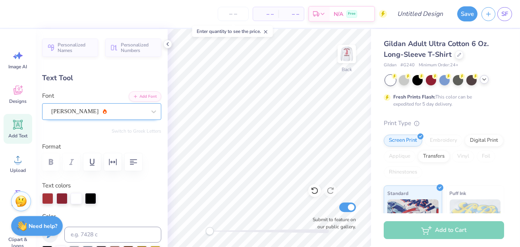
click at [100, 107] on div "Alex Brush" at bounding box center [98, 111] width 96 height 12
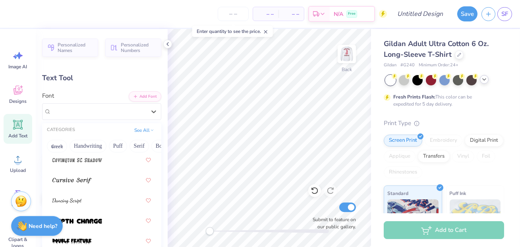
scroll to position [1909, 0]
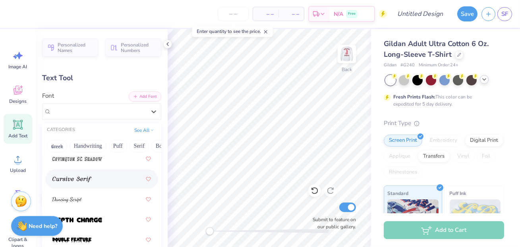
click at [100, 181] on div at bounding box center [101, 179] width 98 height 14
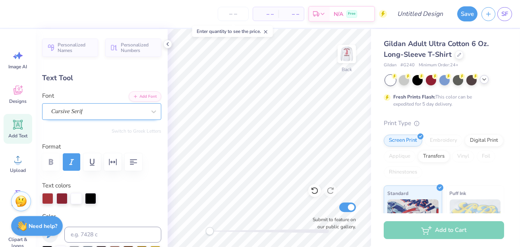
click at [106, 108] on div "Cursive Serif" at bounding box center [98, 111] width 96 height 12
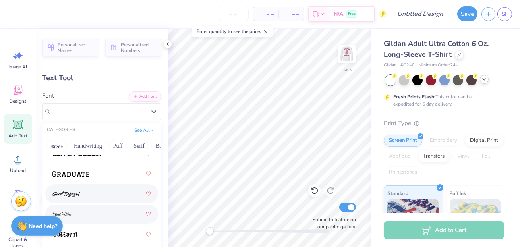
scroll to position [2684, 0]
click at [100, 192] on div at bounding box center [101, 194] width 98 height 14
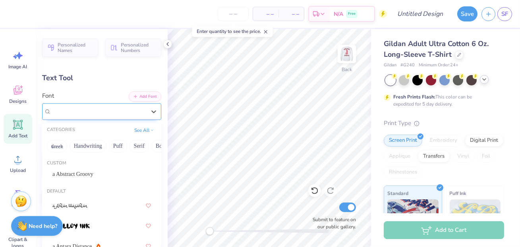
click at [110, 106] on div "Great Sejagad" at bounding box center [98, 111] width 96 height 12
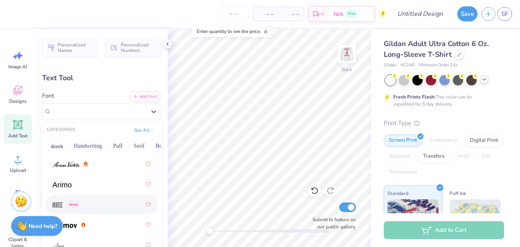
scroll to position [381, 0]
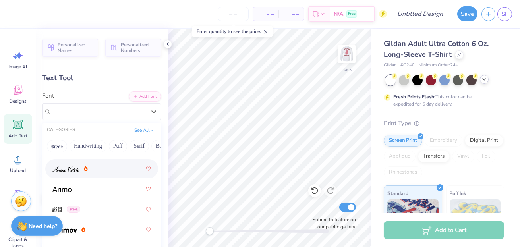
click at [75, 168] on img at bounding box center [65, 169] width 27 height 6
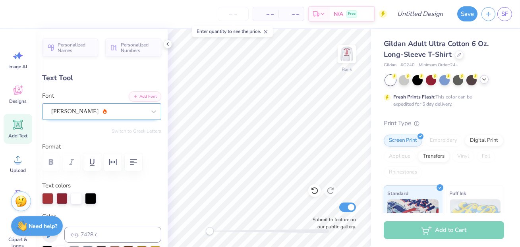
click at [92, 111] on div "Ariana Violeta" at bounding box center [98, 111] width 96 height 12
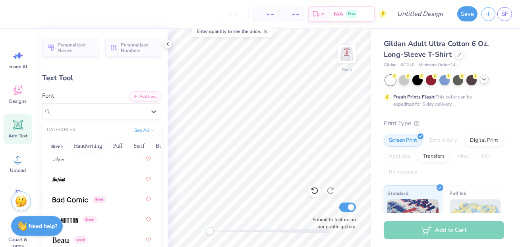
scroll to position [472, 0]
click at [82, 161] on div at bounding box center [101, 159] width 98 height 14
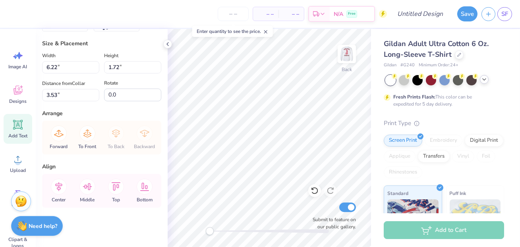
scroll to position [0, 0]
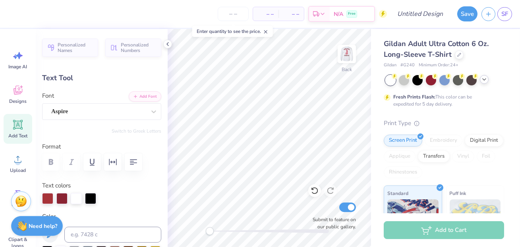
type input "5.92"
type input "2.13"
type input "3.00"
type input "5.43"
type input "1.96"
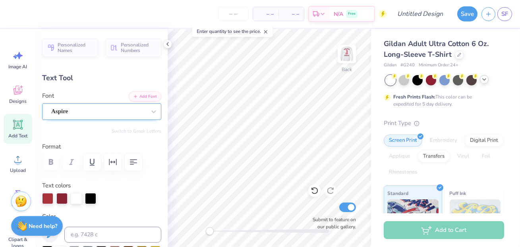
click at [92, 116] on div "Aspire" at bounding box center [98, 111] width 96 height 12
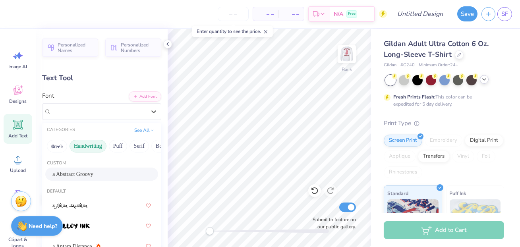
click at [104, 145] on button "Handwriting" at bounding box center [87, 146] width 37 height 13
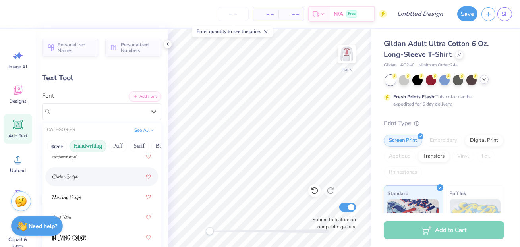
scroll to position [122, 0]
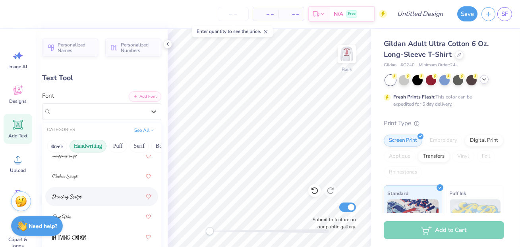
click at [93, 196] on div at bounding box center [101, 196] width 98 height 14
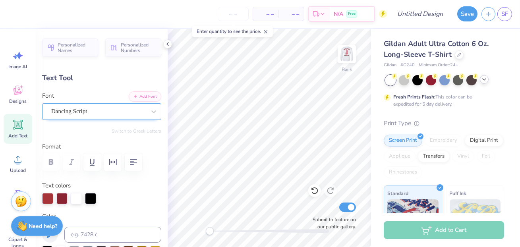
click at [100, 110] on div "Dancing Script" at bounding box center [98, 111] width 96 height 12
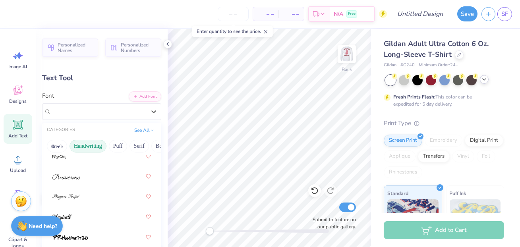
scroll to position [347, 0]
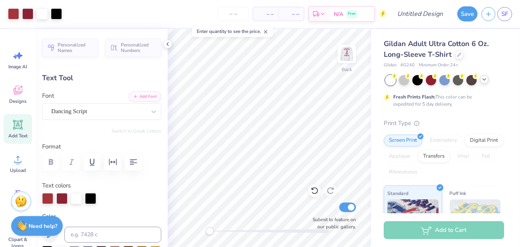
type input "6.73"
type input "2.28"
type input "3.19"
type input "5.92"
type input "2.01"
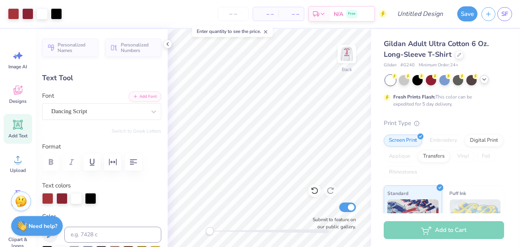
type input "3.36"
click at [483, 80] on icon at bounding box center [484, 79] width 6 height 6
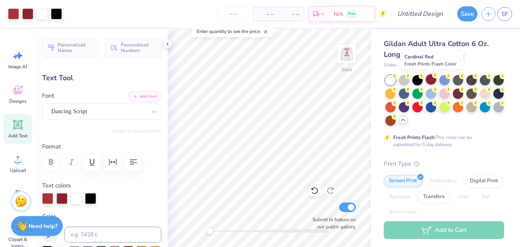
click at [431, 79] on div at bounding box center [431, 79] width 10 height 10
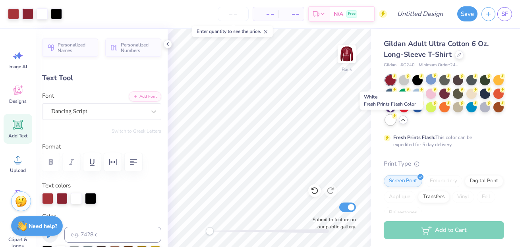
click at [390, 117] on div at bounding box center [390, 120] width 10 height 10
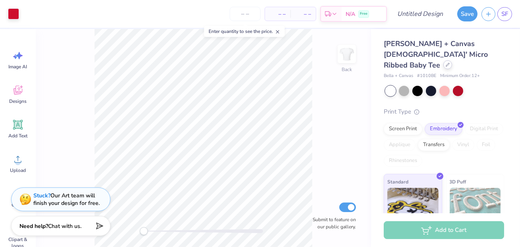
click at [443, 60] on div at bounding box center [447, 64] width 9 height 9
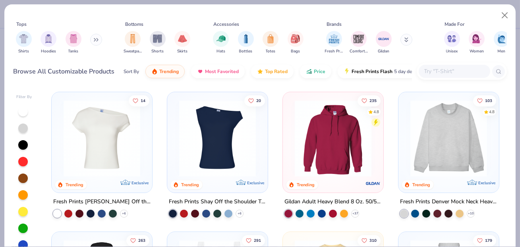
click at [85, 151] on img at bounding box center [102, 138] width 85 height 77
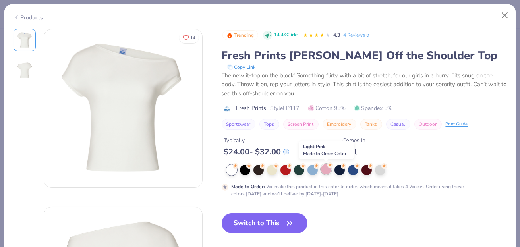
click at [326, 174] on div at bounding box center [326, 169] width 10 height 10
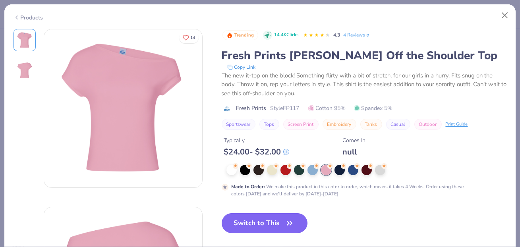
click at [263, 227] on button "Switch to This" at bounding box center [265, 223] width 86 height 20
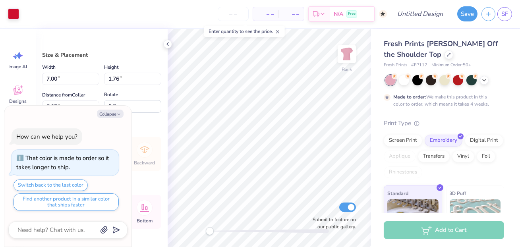
type textarea "x"
type input "9.46"
type input "2.38"
type input "4.45"
click at [118, 112] on icon "button" at bounding box center [118, 114] width 5 height 5
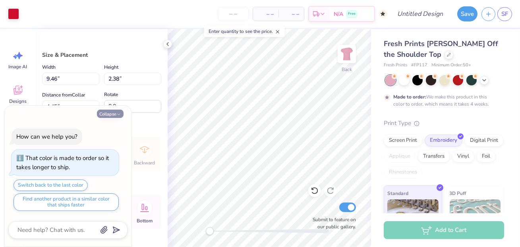
type textarea "x"
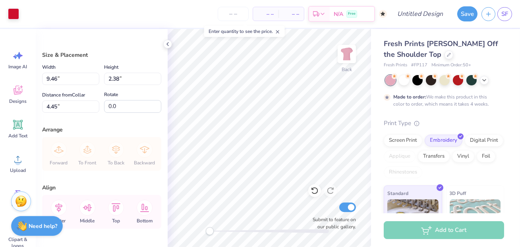
scroll to position [25, 0]
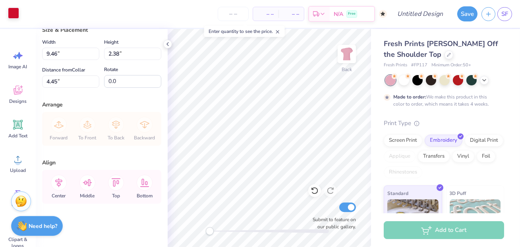
click at [16, 12] on div at bounding box center [13, 13] width 11 height 11
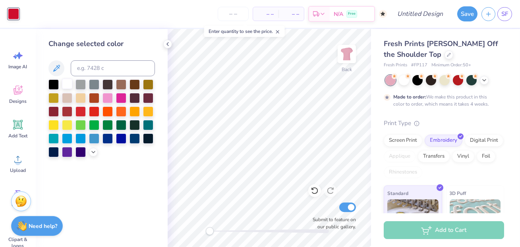
click at [66, 84] on div at bounding box center [67, 84] width 10 height 10
click at [76, 113] on div at bounding box center [80, 111] width 10 height 10
click at [67, 112] on div at bounding box center [67, 111] width 10 height 10
click at [122, 136] on div at bounding box center [121, 138] width 10 height 10
click at [81, 109] on div at bounding box center [80, 111] width 10 height 10
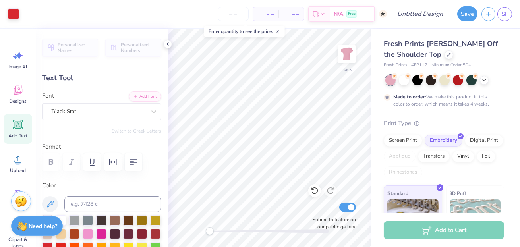
type input "5.07"
type input "1.15"
type input "4.44"
type input "4.27"
type input "0.97"
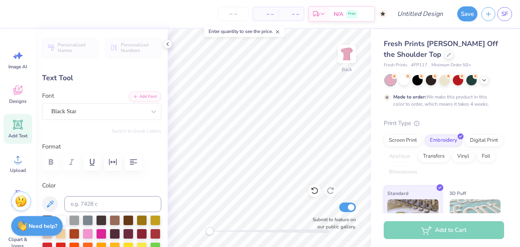
type input "4.40"
type input "6.92"
type input "1.47"
type input "5.59"
type input "6.04"
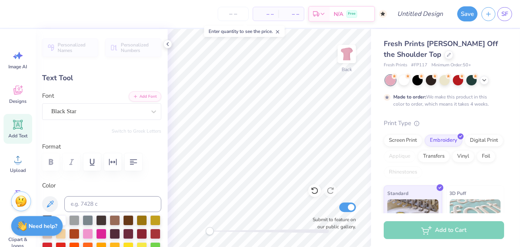
type input "1.29"
type input "5.56"
paste textarea "Solo que el se tiraria a [PERSON_NAME] si pudiese lol"
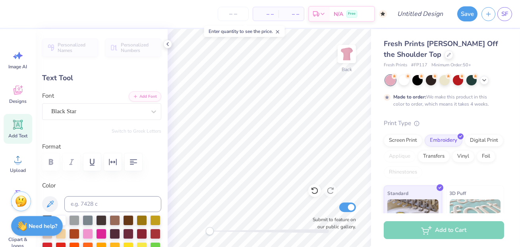
type textarea "sigma kappa"
type input "4.27"
type input "0.97"
type input "4.62"
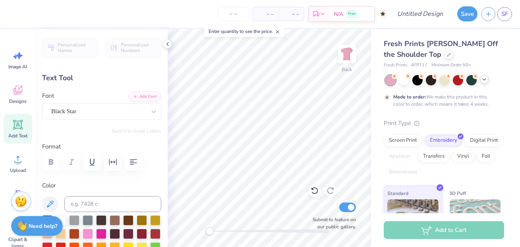
click at [484, 80] on icon at bounding box center [484, 79] width 6 height 6
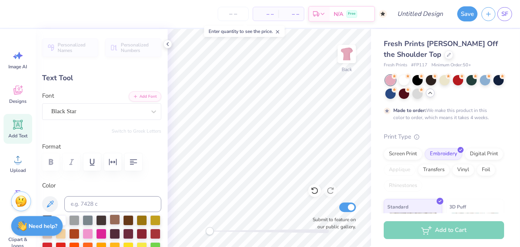
scroll to position [101, 0]
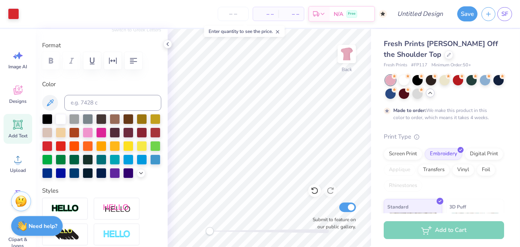
click at [432, 96] on icon at bounding box center [430, 93] width 6 height 6
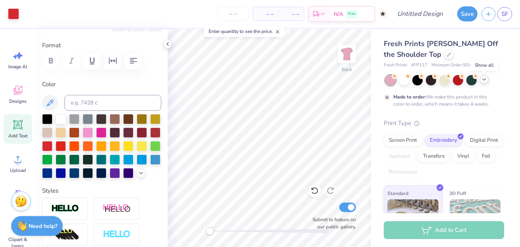
click at [482, 81] on icon at bounding box center [484, 79] width 6 height 6
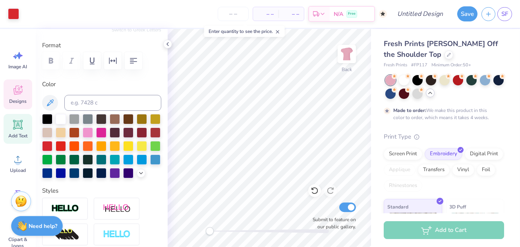
click at [29, 93] on div "Designs" at bounding box center [18, 94] width 29 height 30
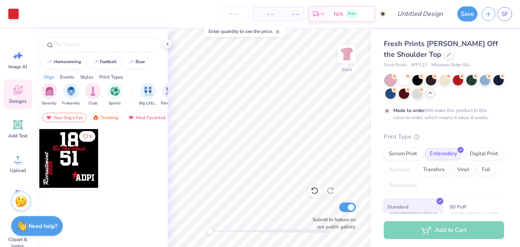
click at [58, 94] on div "Sorority Fraternity Club Sports" at bounding box center [86, 94] width 90 height 23
click at [49, 94] on img "filter for Sorority" at bounding box center [49, 90] width 9 height 9
click at [56, 81] on div "filter for Sorority" at bounding box center [55, 84] width 7 height 7
click at [67, 119] on div "Your Org's Fav" at bounding box center [64, 118] width 44 height 10
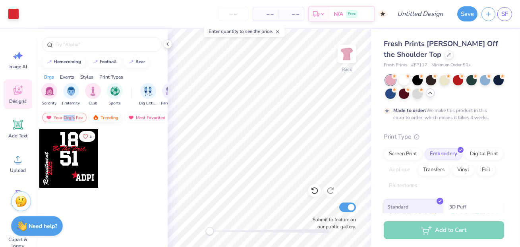
click at [109, 116] on div "Trending" at bounding box center [105, 118] width 33 height 10
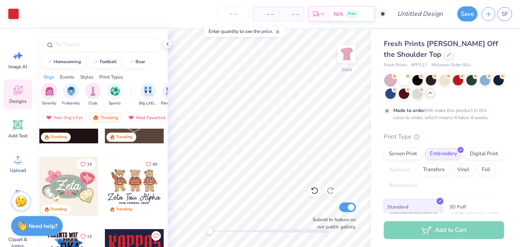
scroll to position [407, 0]
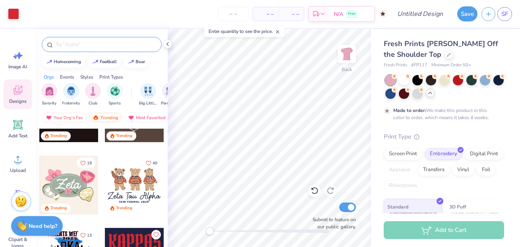
click at [104, 48] on div at bounding box center [102, 44] width 120 height 15
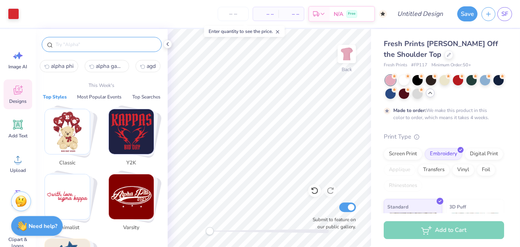
click at [105, 44] on input "text" at bounding box center [106, 44] width 102 height 8
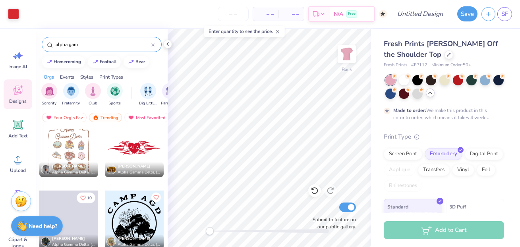
scroll to position [1323, 0]
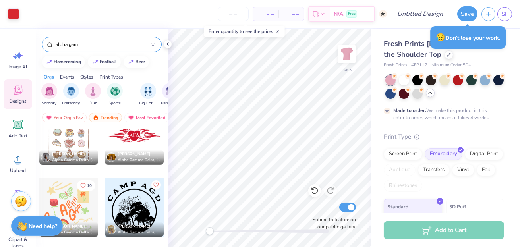
type input "alpha gam"
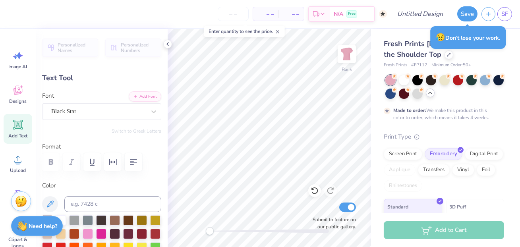
scroll to position [0, 0]
type textarea "alpha gam"
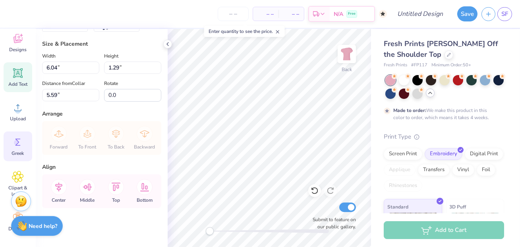
scroll to position [100, 0]
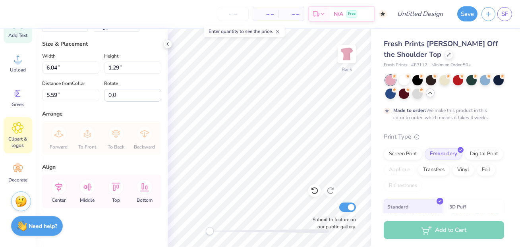
click at [21, 137] on span "Clipart & logos" at bounding box center [18, 142] width 26 height 13
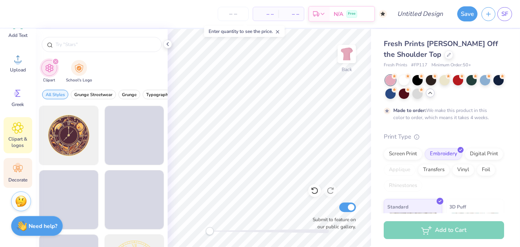
click at [17, 170] on icon at bounding box center [18, 169] width 12 height 12
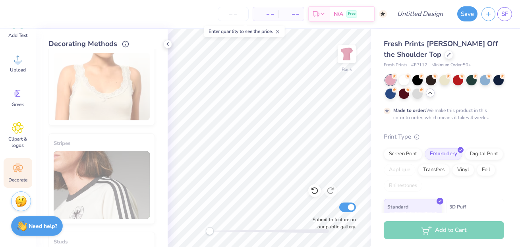
scroll to position [0, 0]
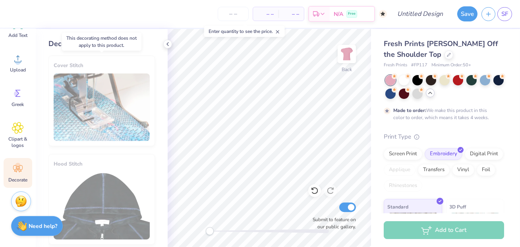
click at [121, 106] on div "Cover Stitch" at bounding box center [101, 101] width 106 height 91
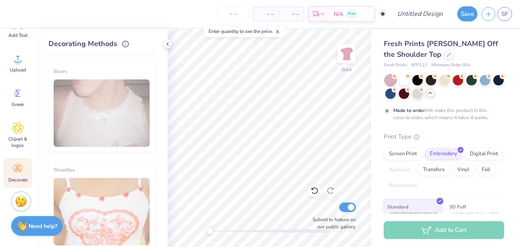
scroll to position [497, 0]
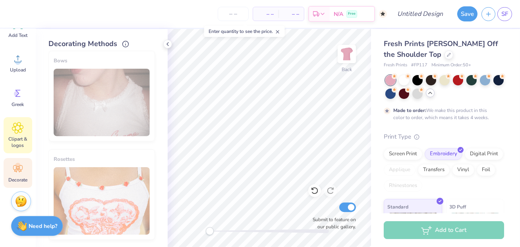
click at [20, 130] on icon at bounding box center [18, 128] width 12 height 12
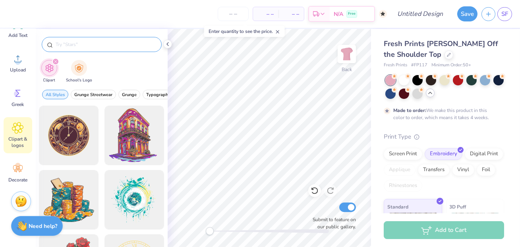
click at [87, 42] on input "text" at bounding box center [106, 44] width 102 height 8
type input "heart"
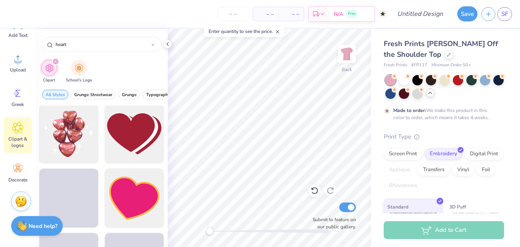
scroll to position [0, 0]
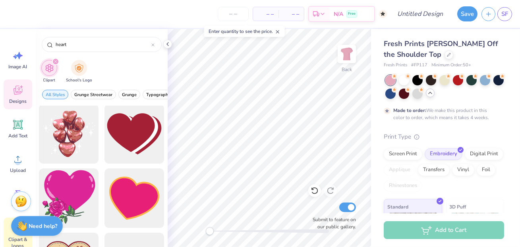
click at [16, 97] on div "Designs" at bounding box center [18, 94] width 29 height 30
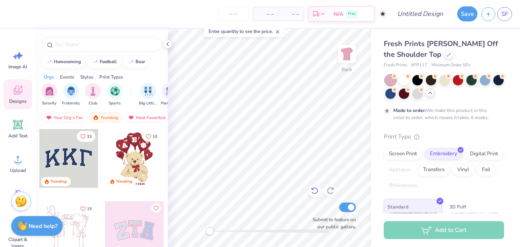
click at [314, 188] on icon at bounding box center [314, 190] width 7 height 7
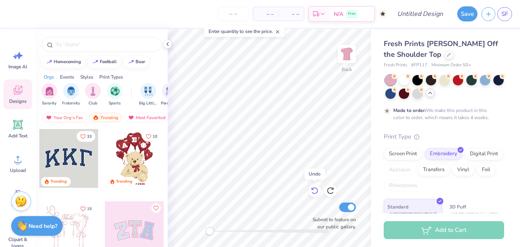
click at [314, 188] on icon at bounding box center [314, 190] width 7 height 7
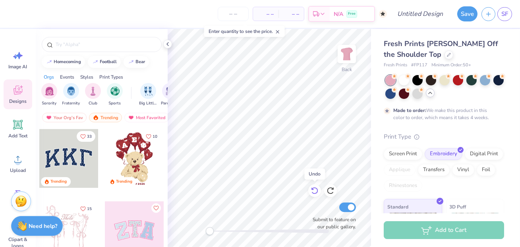
click at [314, 188] on icon at bounding box center [314, 190] width 7 height 7
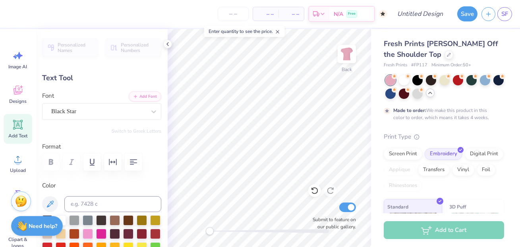
type input "5.07"
type input "1.15"
type input "4.44"
type input "6.92"
type input "1.47"
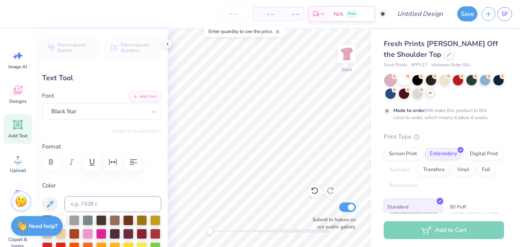
type input "5.59"
type textarea "alpha gam"
type input "5.99"
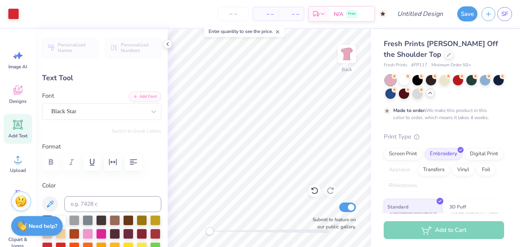
type input "1.59"
type input "5.41"
type input "4.54"
type input "1.03"
type input "4.41"
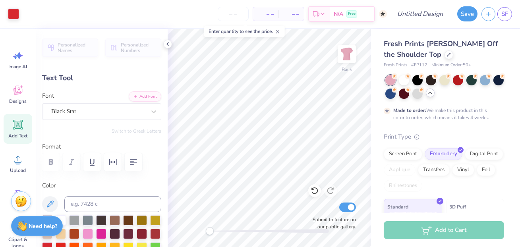
type input "5.99"
type input "1.59"
type input "5.59"
type input "5.43"
type input "1.45"
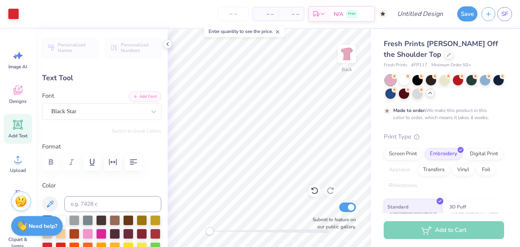
type input "4.54"
type input "1.03"
type input "4.41"
type input "5.43"
type input "1.45"
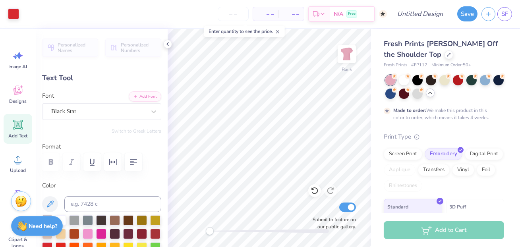
type input "5.66"
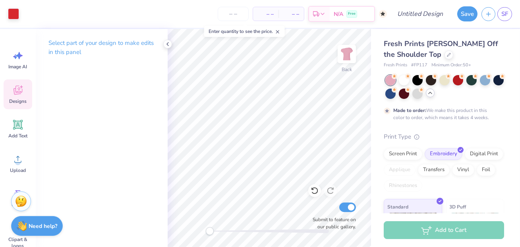
click at [28, 88] on div "Designs" at bounding box center [18, 94] width 29 height 30
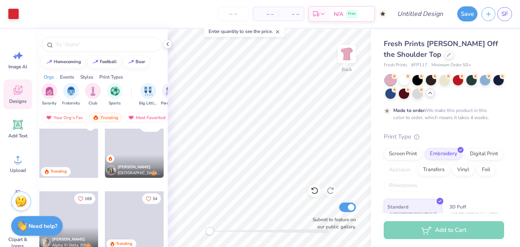
scroll to position [1589, 0]
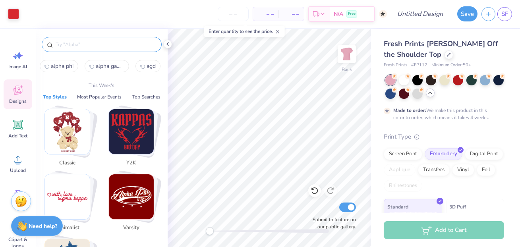
click at [92, 42] on input "text" at bounding box center [106, 44] width 102 height 8
click at [106, 67] on span "alpha gamma delta" at bounding box center [110, 66] width 29 height 8
type input "alpha gamma delta"
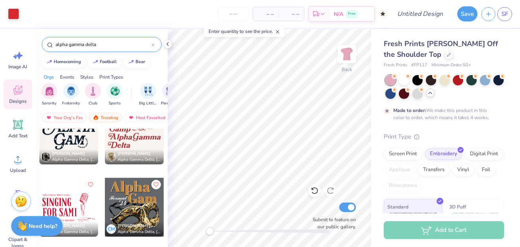
scroll to position [1395, 0]
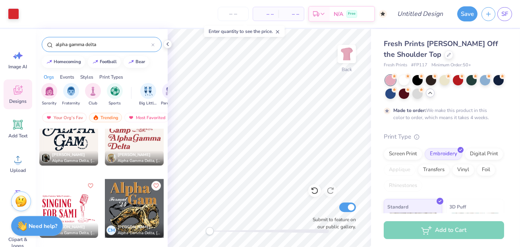
click at [153, 40] on div "alpha gamma delta" at bounding box center [102, 44] width 120 height 15
click at [152, 46] on div at bounding box center [152, 44] width 3 height 7
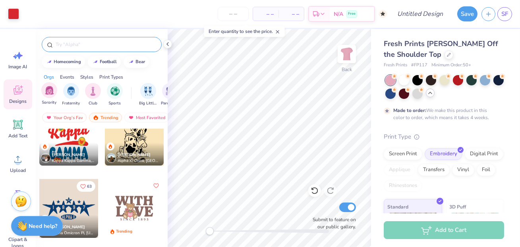
click at [47, 101] on span "Sorority" at bounding box center [49, 103] width 15 height 6
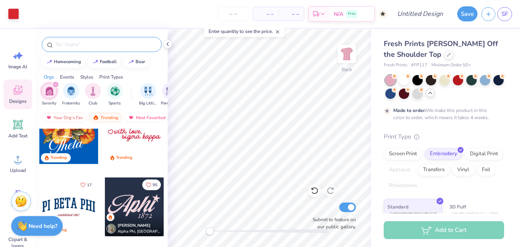
scroll to position [745, 0]
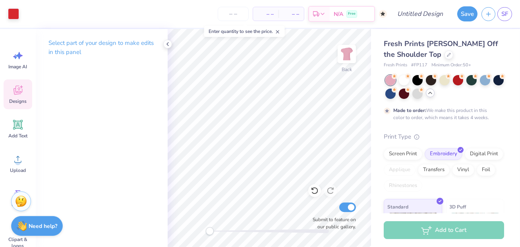
click at [12, 96] on icon at bounding box center [18, 90] width 12 height 12
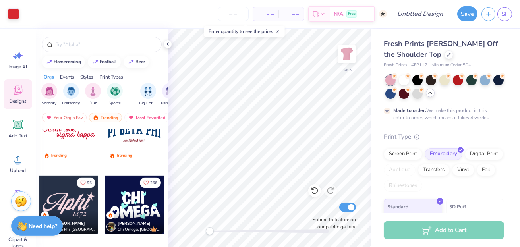
scroll to position [947, 0]
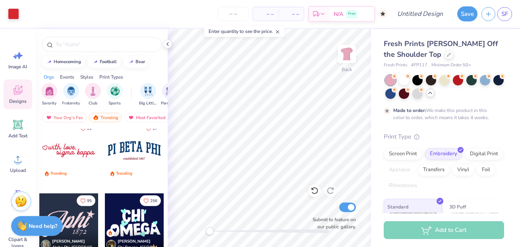
click at [66, 212] on div at bounding box center [68, 222] width 59 height 59
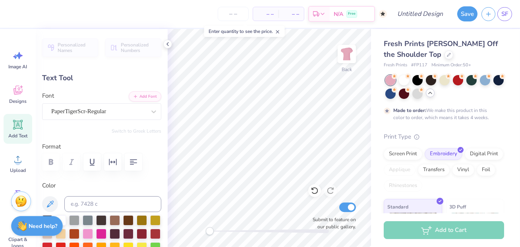
scroll to position [0, 0]
type textarea "Alpha Gam"
type input "1.75"
type input "0.90"
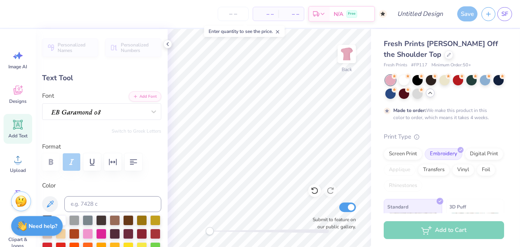
type input "5.31"
type textarea "a"
type textarea "1904"
type input "12.47"
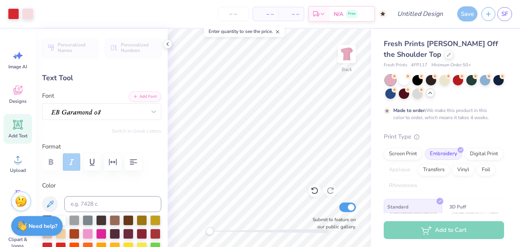
type input "2.79"
type input "3.00"
type input "5.43"
type input "1.45"
type input "5.66"
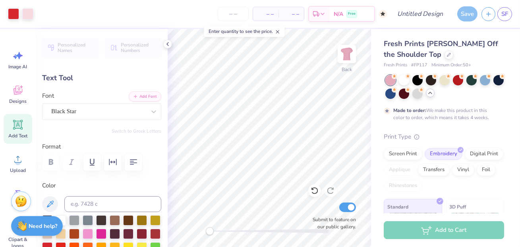
type input "1.81"
type input "0.73"
type input "5.50"
type input "12.47"
type input "2.79"
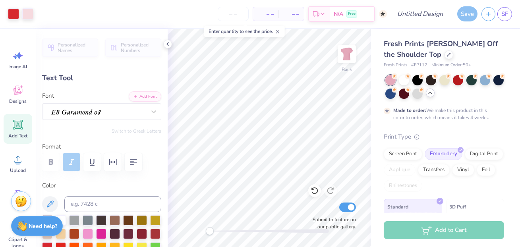
type input "2.61"
click at [15, 17] on div "– – Per Item – – Total Est. Delivery N/A Free" at bounding box center [199, 14] width 375 height 28
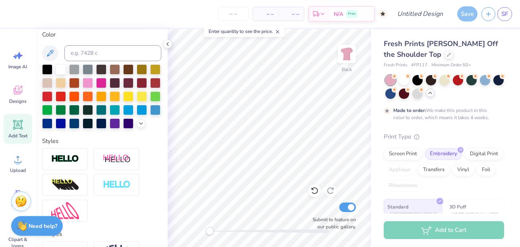
scroll to position [141, 0]
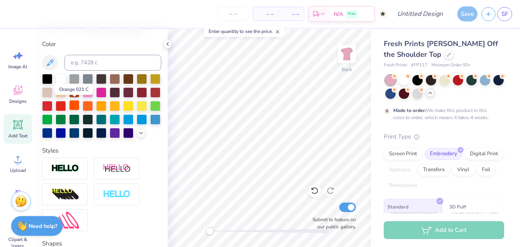
click at [71, 103] on div at bounding box center [74, 105] width 10 height 10
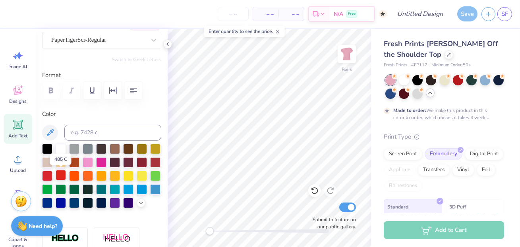
scroll to position [71, 0]
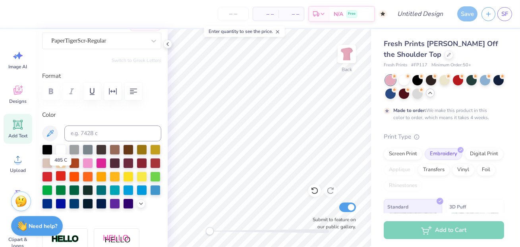
click at [56, 175] on div at bounding box center [61, 176] width 10 height 10
click at [48, 175] on div at bounding box center [47, 176] width 10 height 10
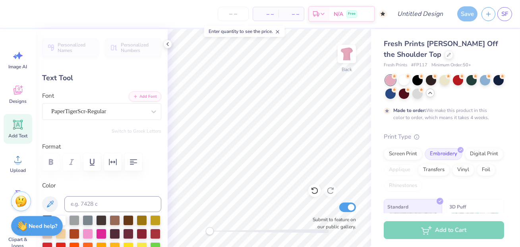
click at [11, 6] on div "– – Per Item – – Total Est. Delivery N/A Free Design Title Save SF" at bounding box center [260, 14] width 520 height 28
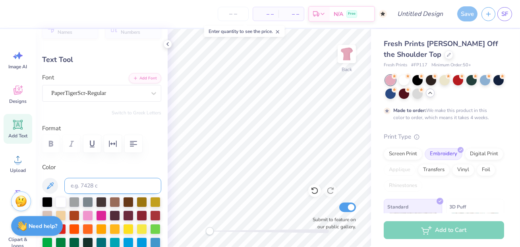
scroll to position [22, 0]
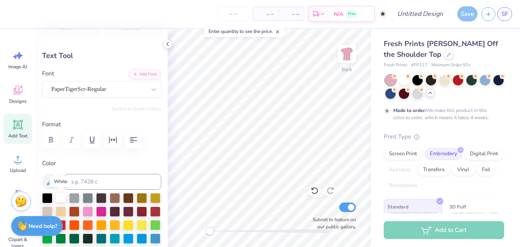
click at [64, 194] on div at bounding box center [61, 197] width 10 height 10
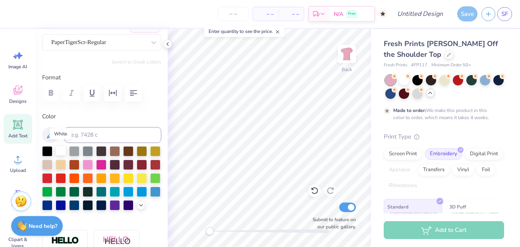
scroll to position [70, 0]
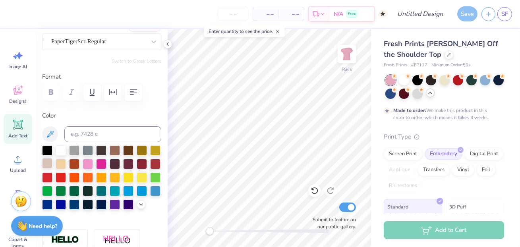
click at [47, 158] on div at bounding box center [47, 163] width 10 height 10
click at [58, 149] on div at bounding box center [61, 149] width 10 height 10
type input "1.79"
type input "0.73"
type input "5.03"
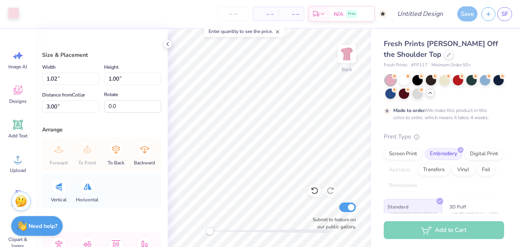
click at [11, 12] on div at bounding box center [13, 13] width 11 height 11
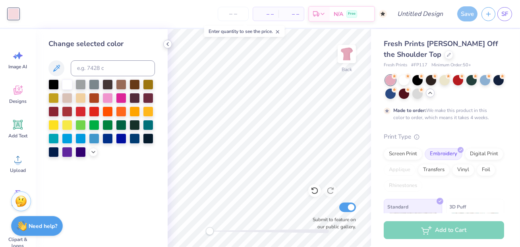
click at [171, 42] on div at bounding box center [167, 44] width 9 height 9
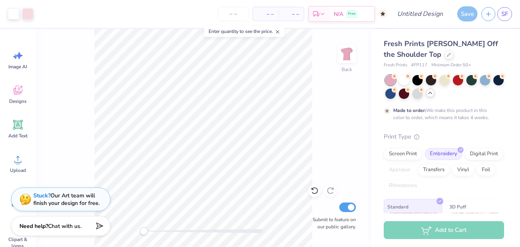
click at [415, 22] on div "Design Title" at bounding box center [420, 14] width 58 height 28
click at [415, 15] on input "Design Title" at bounding box center [429, 14] width 39 height 16
type input "A"
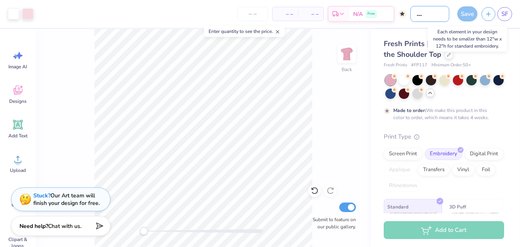
type input "SJU AGD Philo"
click at [462, 17] on div "Save" at bounding box center [467, 13] width 20 height 15
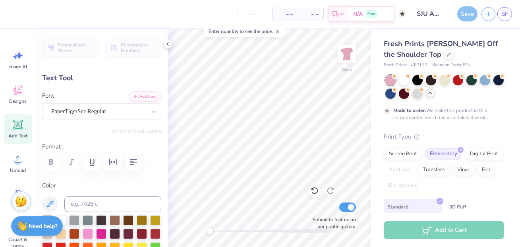
click at [464, 8] on div "Save" at bounding box center [467, 13] width 20 height 15
type input "11.79"
type input "2.64"
type input "2.54"
click at [459, 16] on button "Save" at bounding box center [467, 12] width 20 height 15
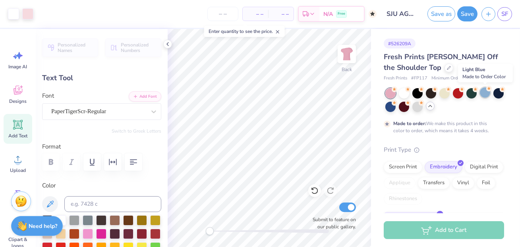
click at [480, 93] on div at bounding box center [485, 92] width 10 height 10
click at [404, 106] on div at bounding box center [404, 106] width 10 height 10
